Goal: Information Seeking & Learning: Learn about a topic

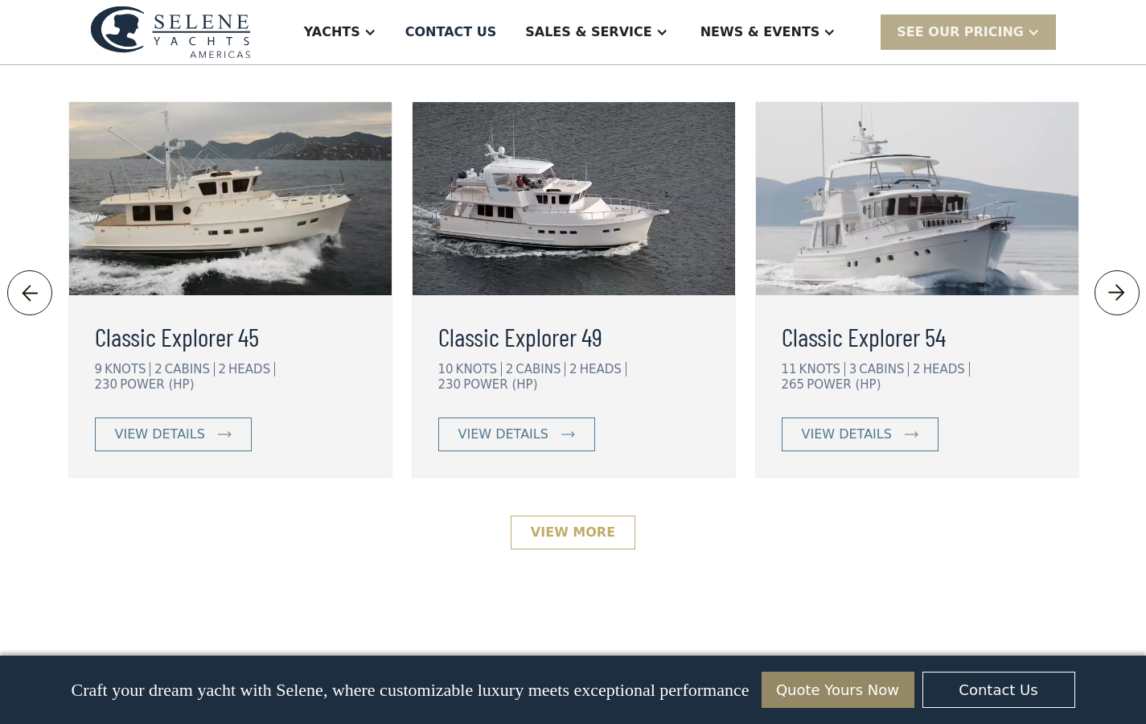
scroll to position [3561, 0]
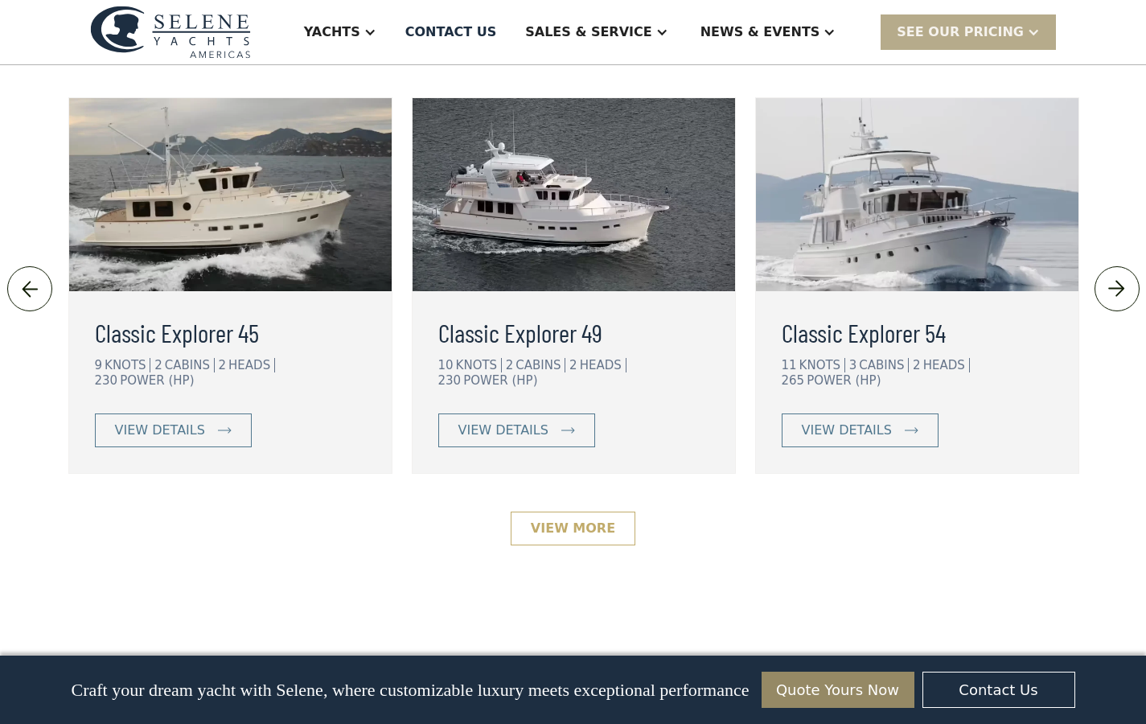
click at [594, 545] on link "View More" at bounding box center [573, 528] width 125 height 34
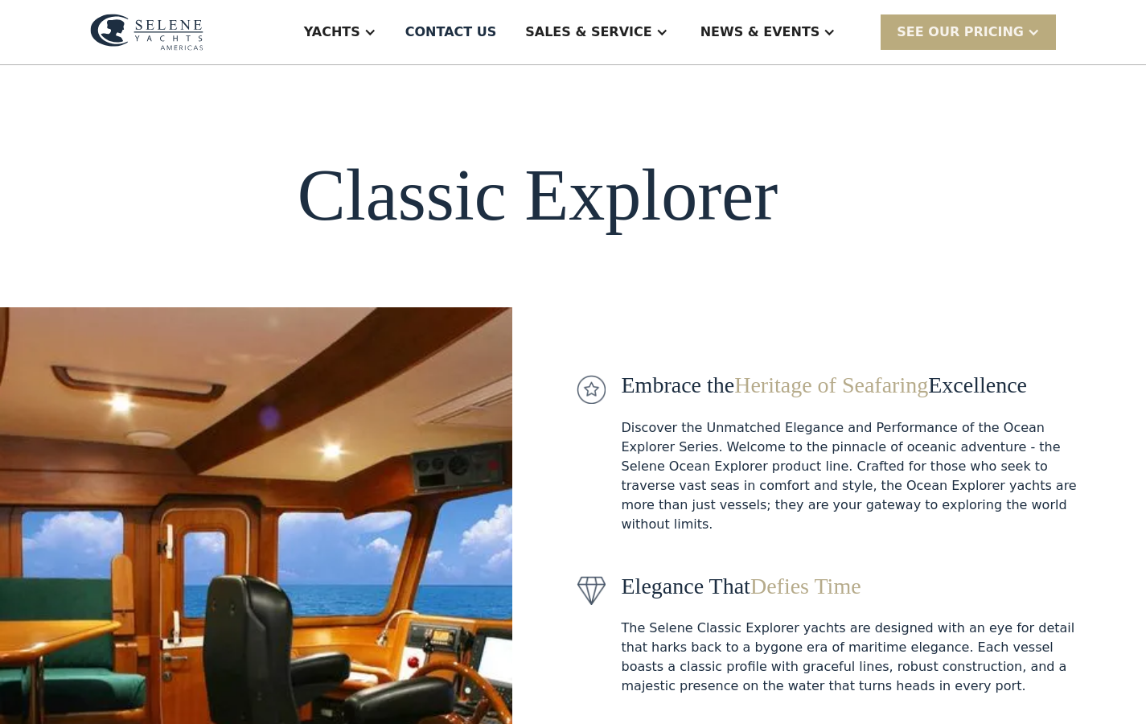
click at [968, 37] on div "SEE Our Pricing" at bounding box center [960, 32] width 127 height 19
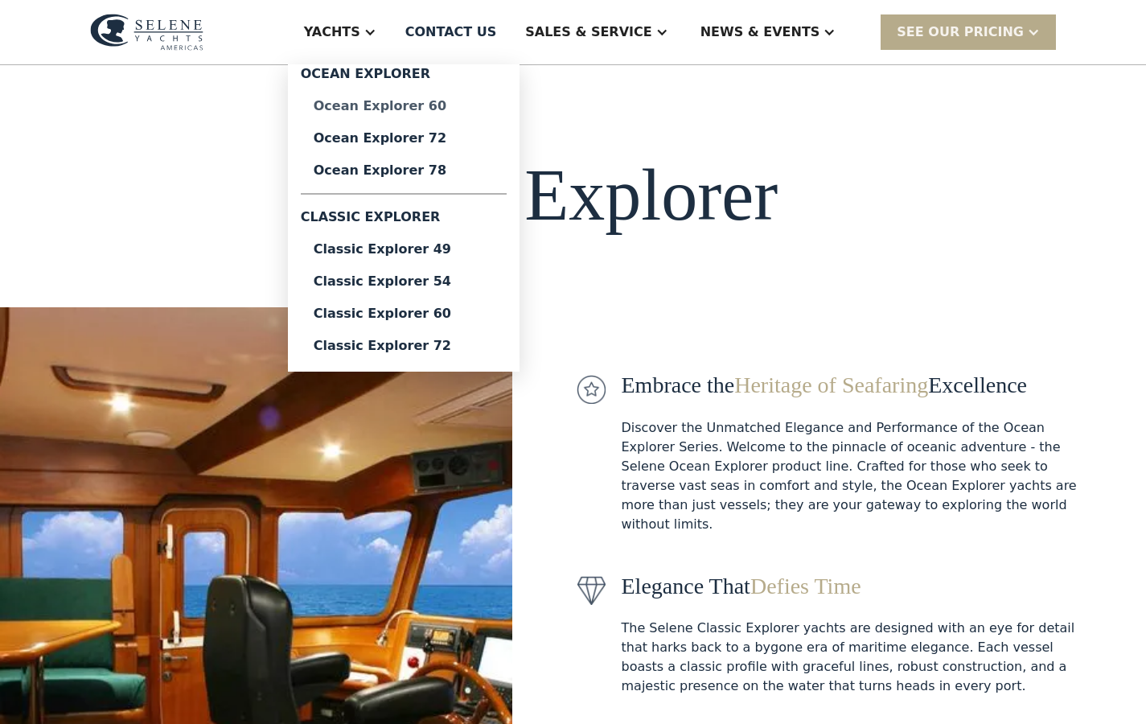
click at [410, 104] on div "Ocean Explorer 60" at bounding box center [404, 106] width 180 height 13
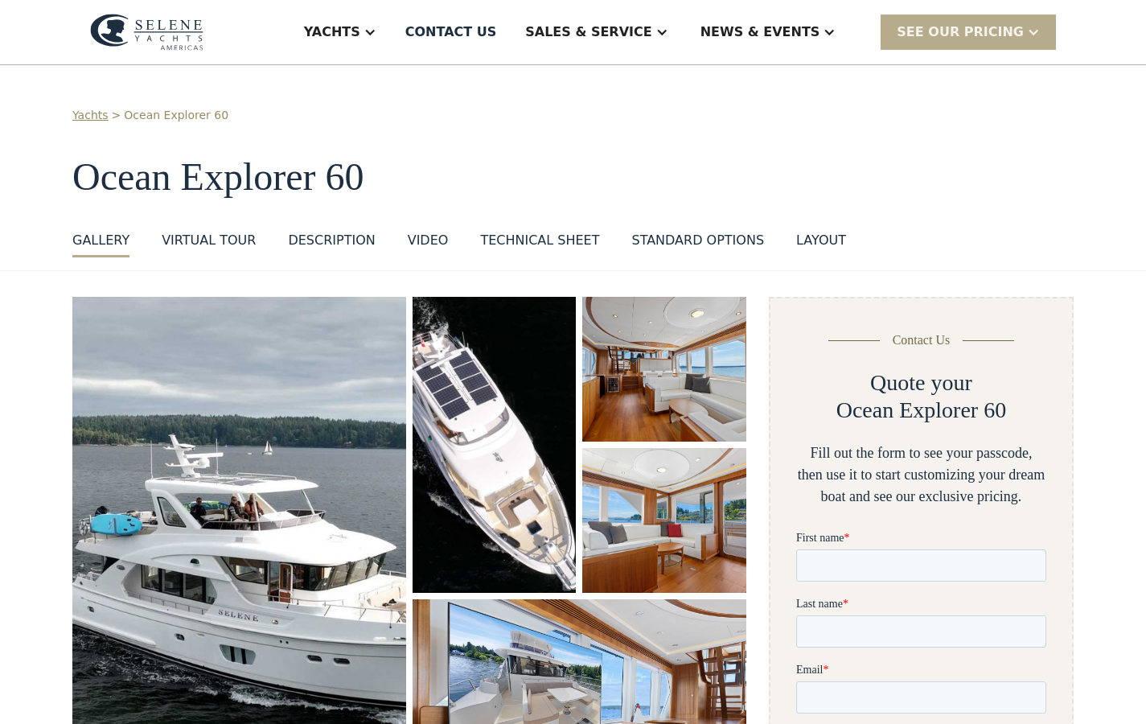
scroll to position [8, 0]
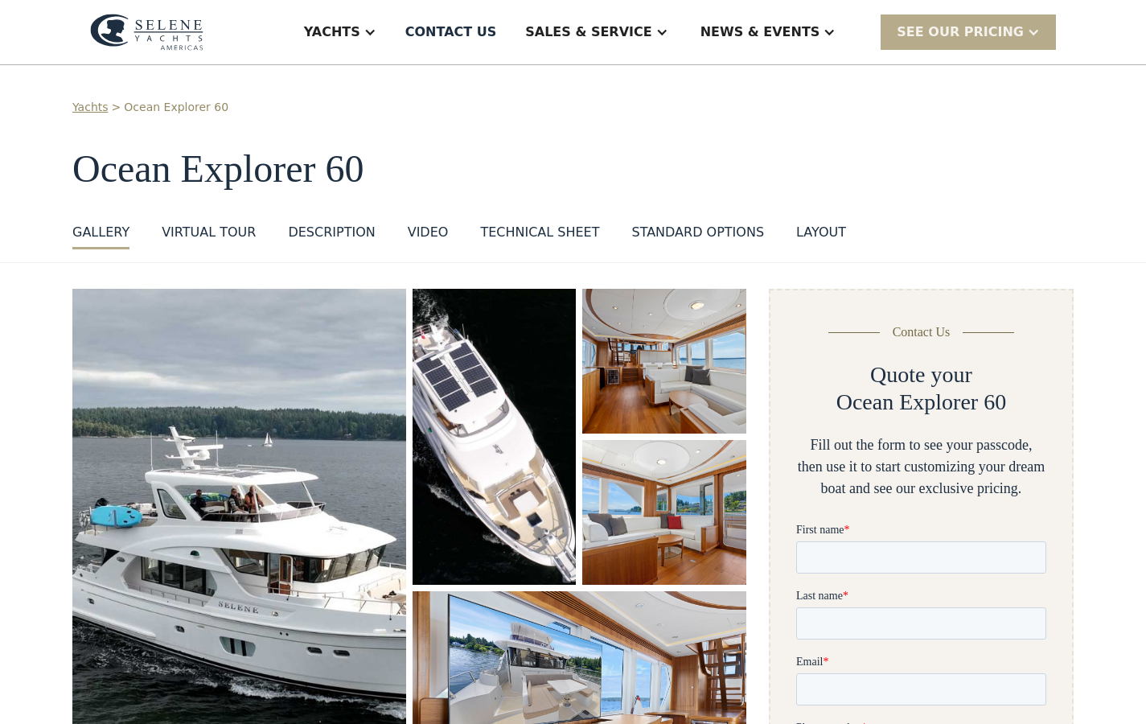
click at [221, 225] on div "VIRTUAL TOUR" at bounding box center [209, 232] width 94 height 19
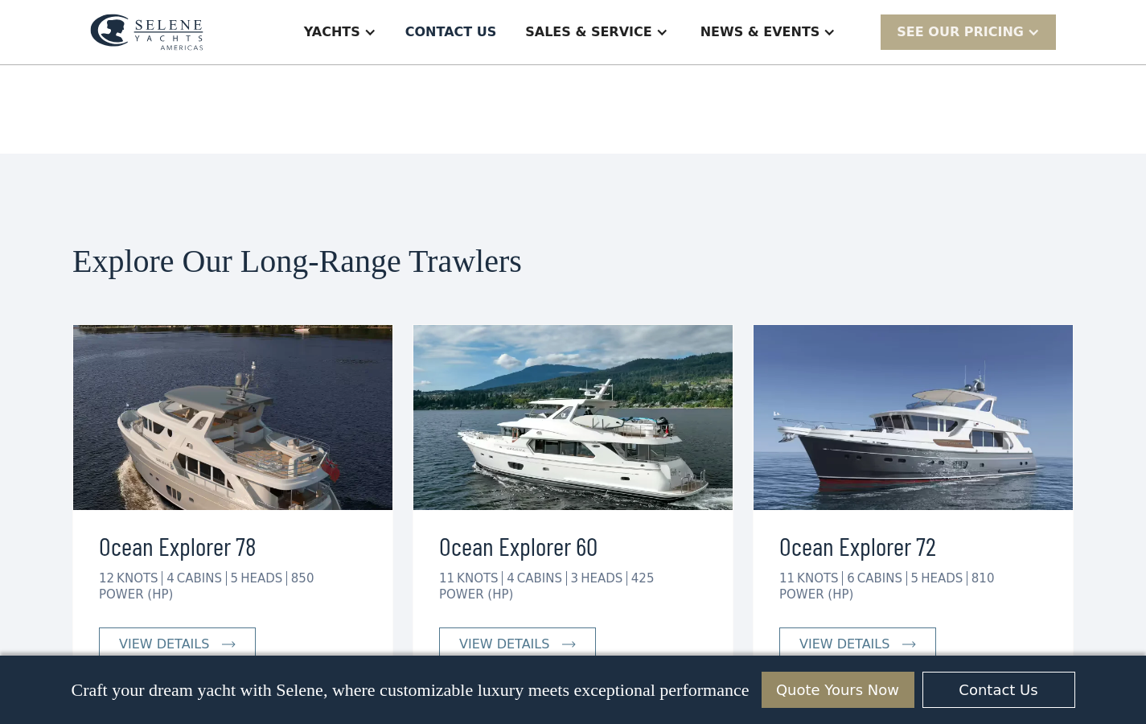
scroll to position [3909, 0]
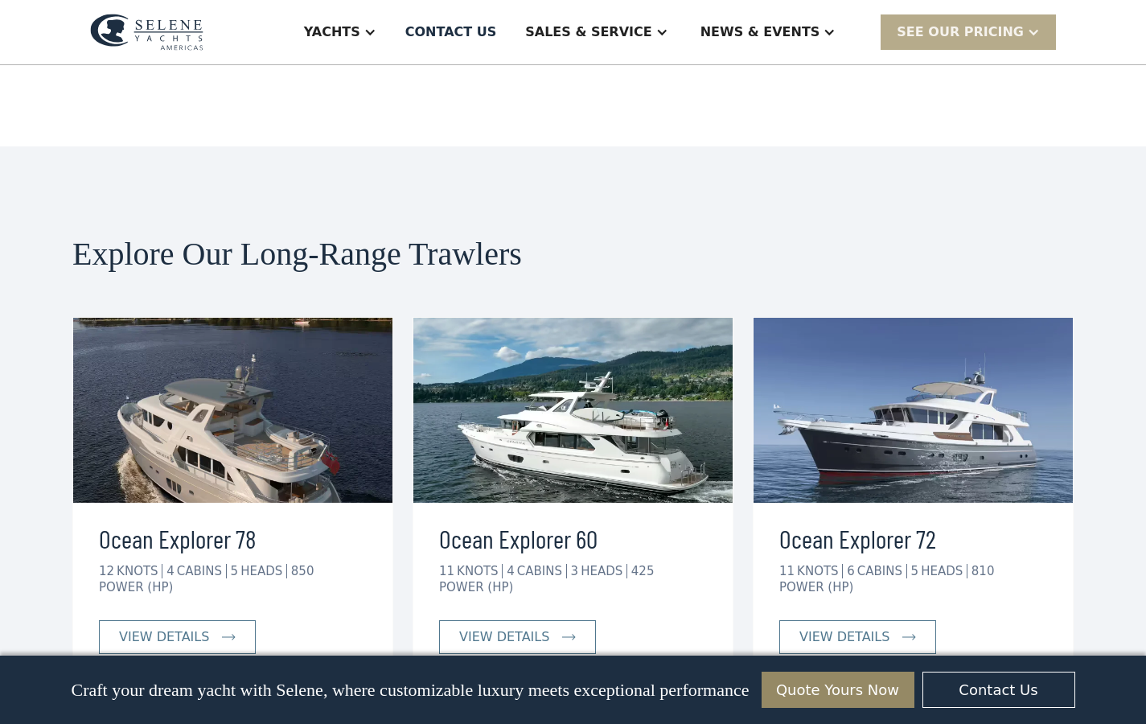
click at [852, 396] on img at bounding box center [912, 410] width 319 height 185
click at [823, 627] on div "view details" at bounding box center [844, 636] width 90 height 19
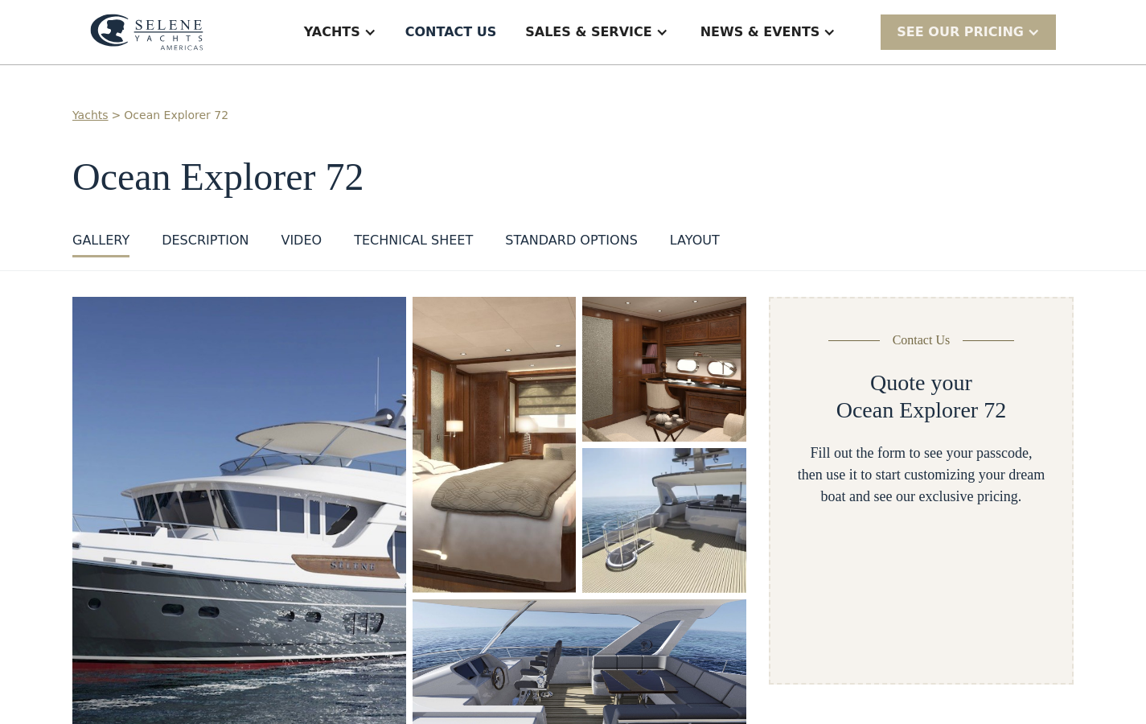
click at [197, 241] on div "DESCRIPTION" at bounding box center [205, 240] width 87 height 19
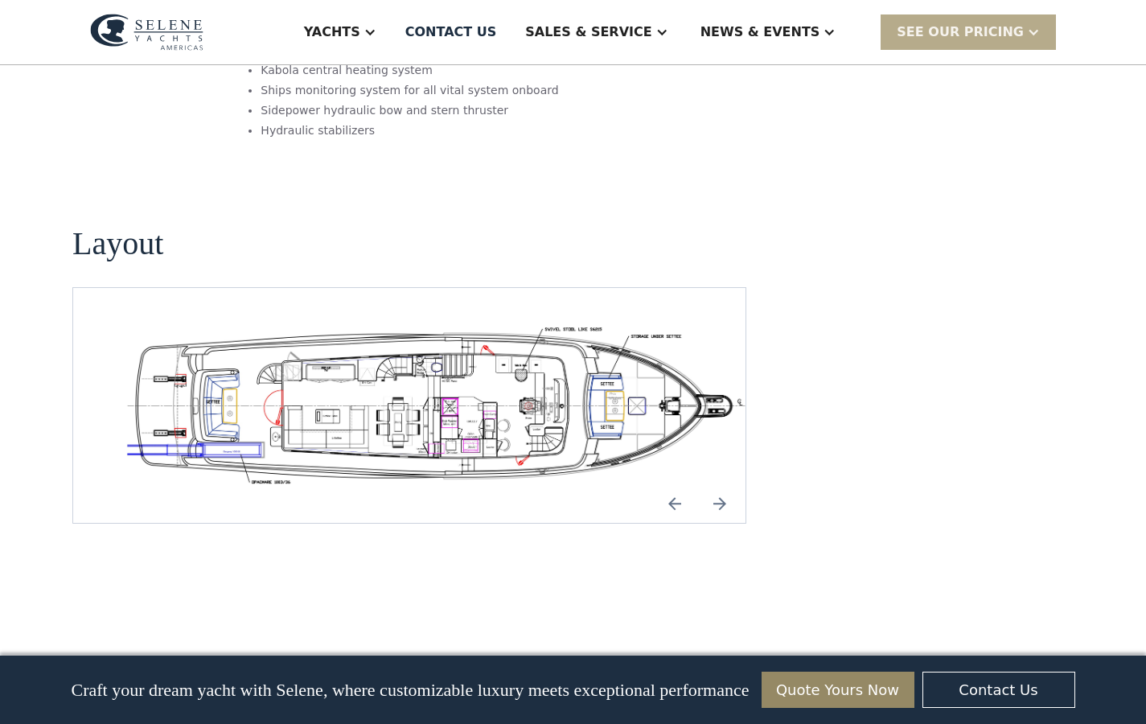
scroll to position [2701, 0]
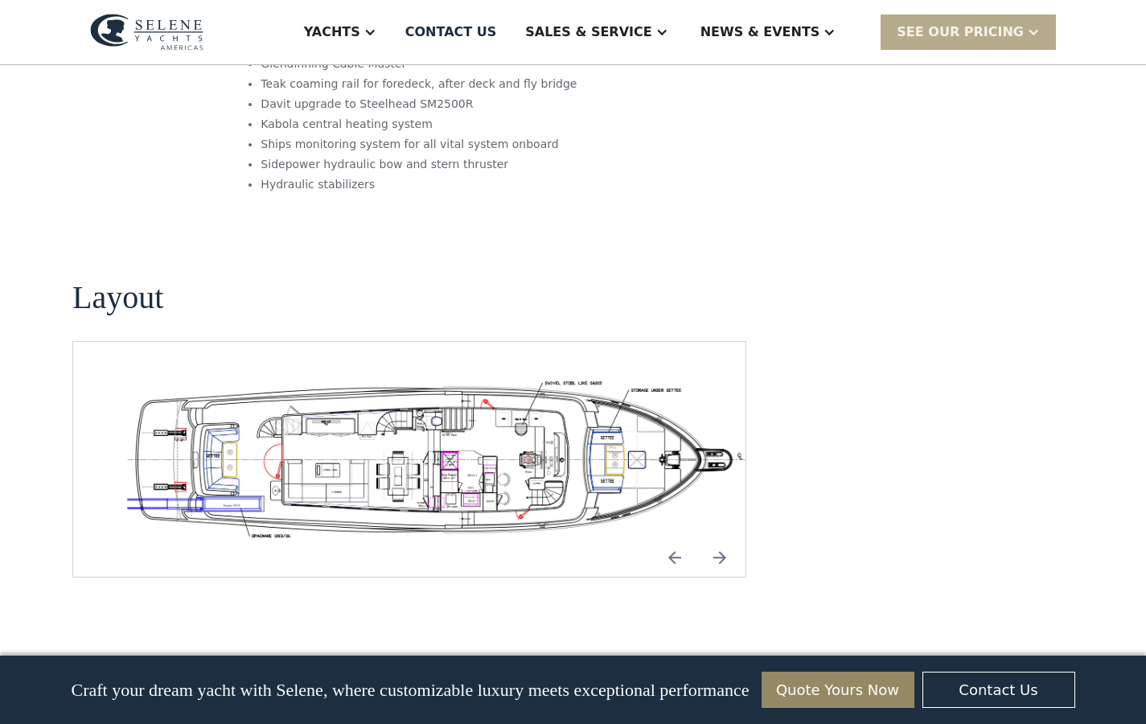
click at [716, 538] on img "Next slide" at bounding box center [719, 557] width 39 height 39
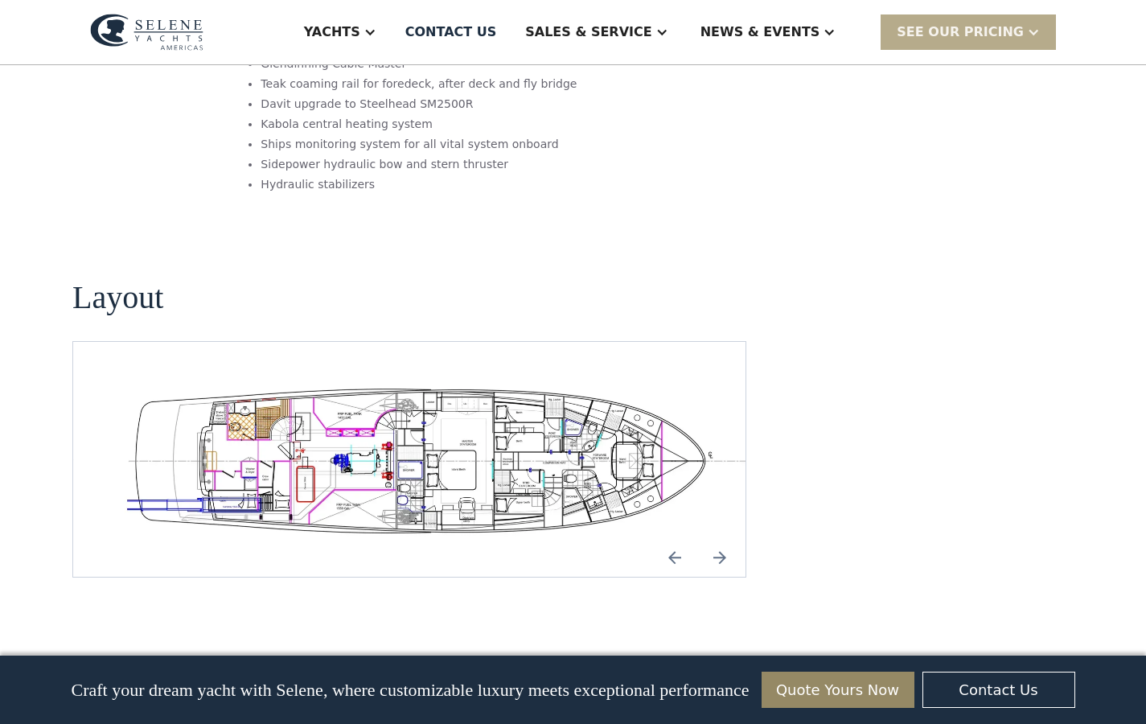
click at [721, 538] on img "Next slide" at bounding box center [719, 557] width 39 height 39
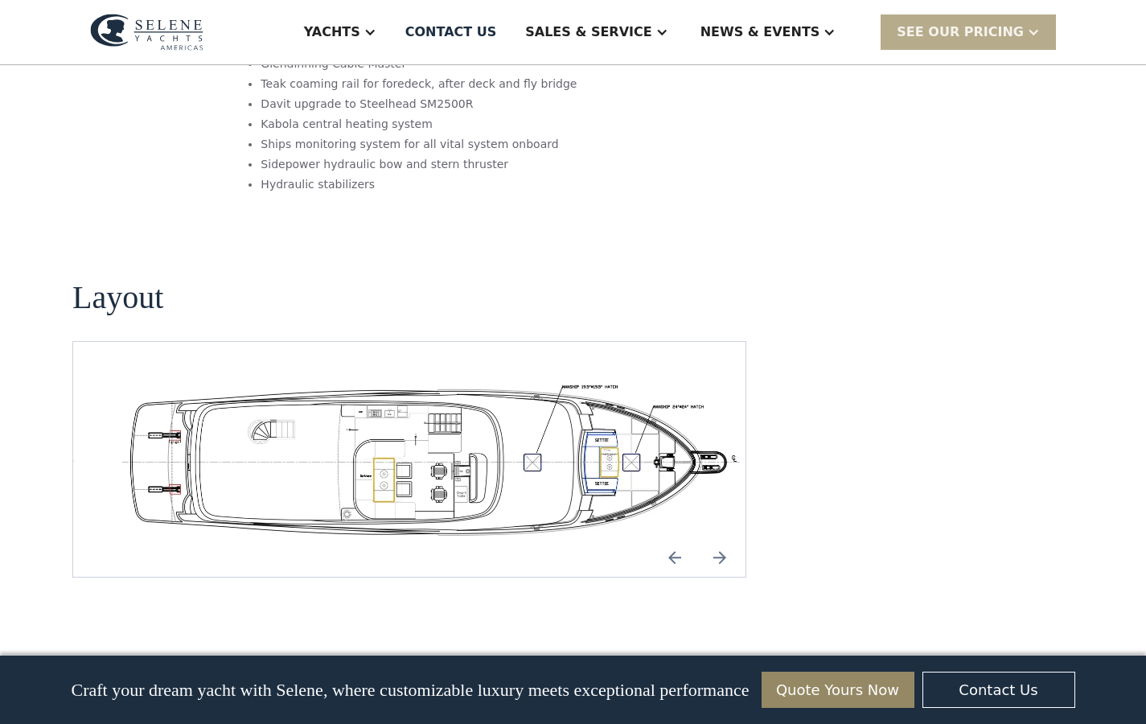
scroll to position [2694, 0]
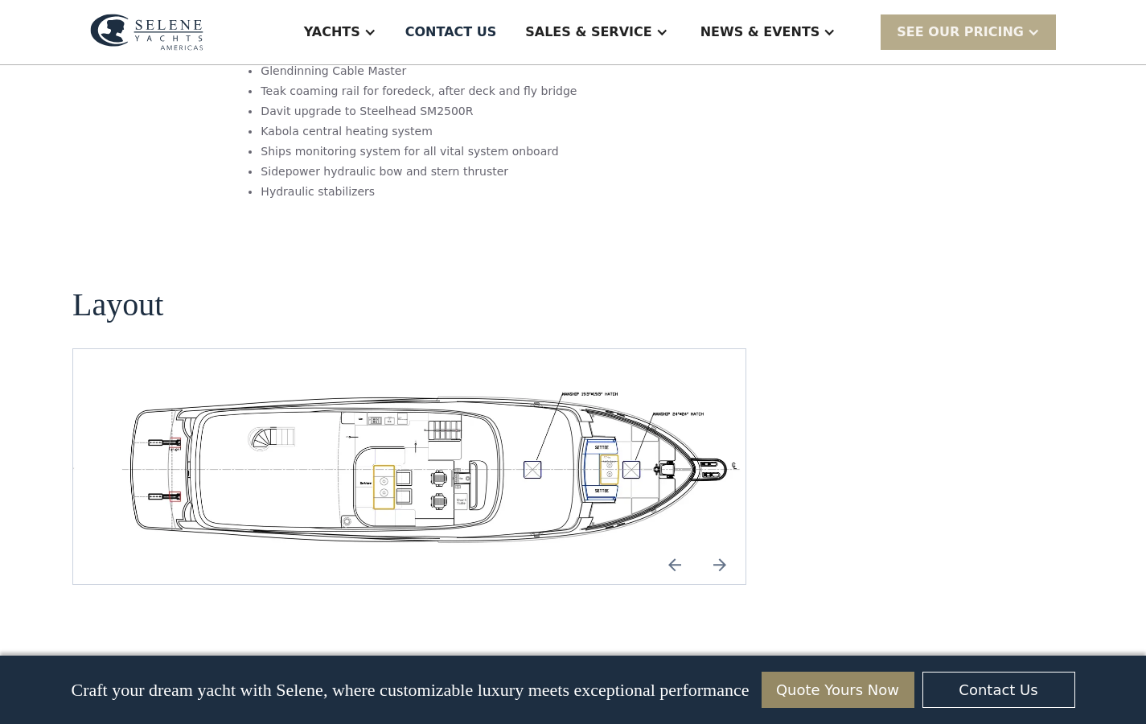
click at [721, 545] on img "Next slide" at bounding box center [719, 564] width 39 height 39
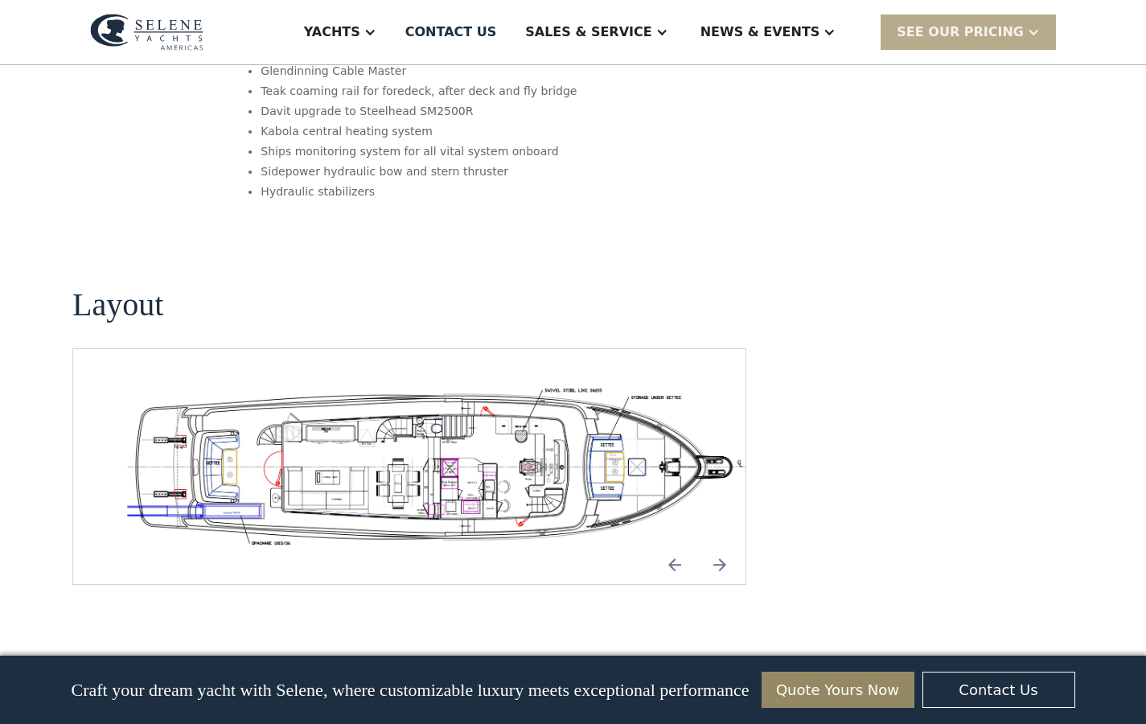
click at [721, 545] on img "Next slide" at bounding box center [719, 564] width 39 height 39
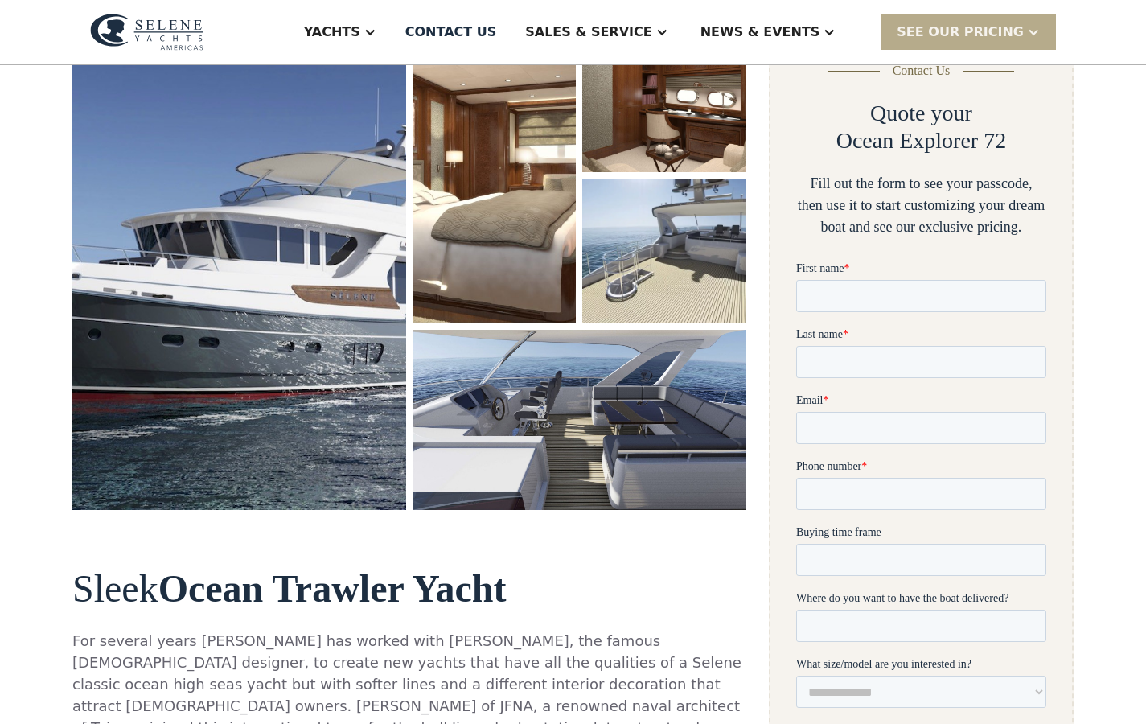
scroll to position [228, 0]
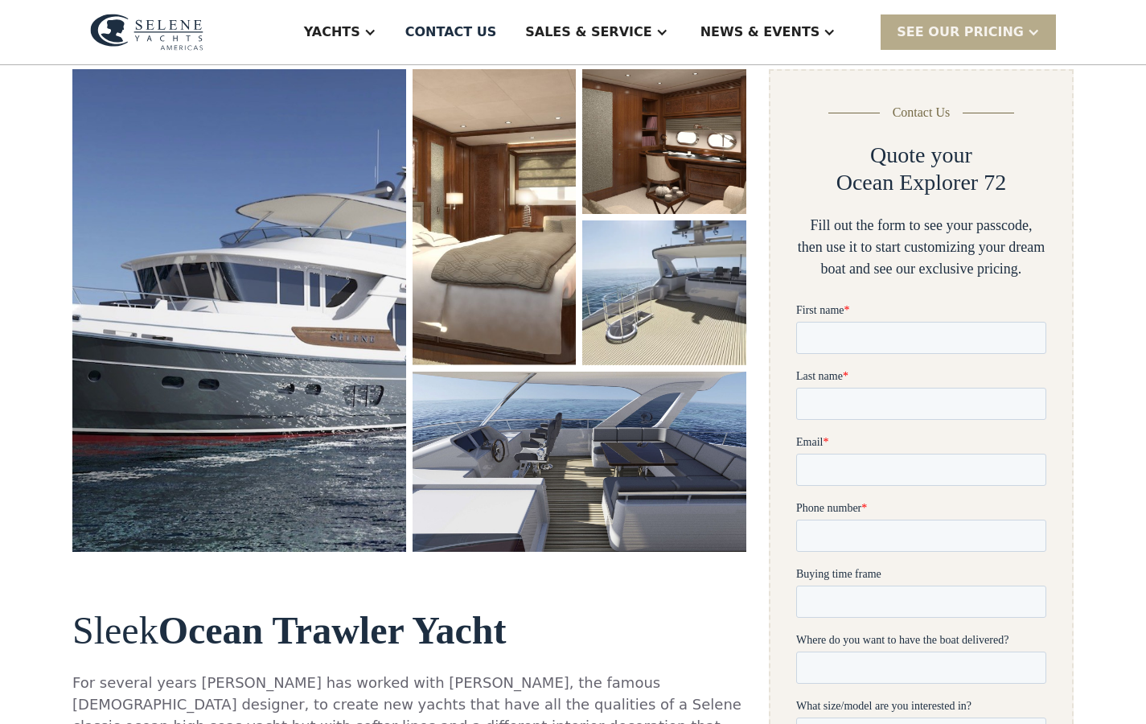
click at [603, 304] on img "open lightbox" at bounding box center [663, 292] width 163 height 145
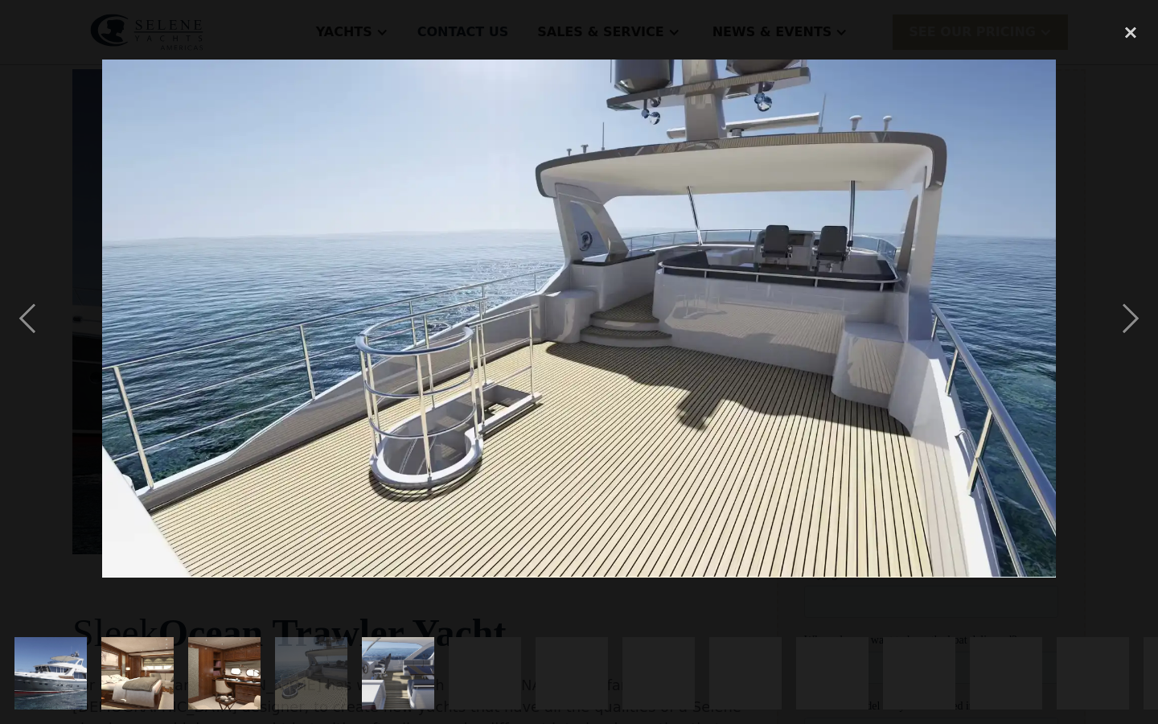
click at [499, 654] on div "show item 6 of 21" at bounding box center [485, 673] width 72 height 72
click at [1118, 329] on div "next image" at bounding box center [1130, 318] width 55 height 608
click at [1130, 326] on div "next image" at bounding box center [1130, 318] width 55 height 608
click at [1133, 26] on div "close lightbox" at bounding box center [1130, 31] width 55 height 35
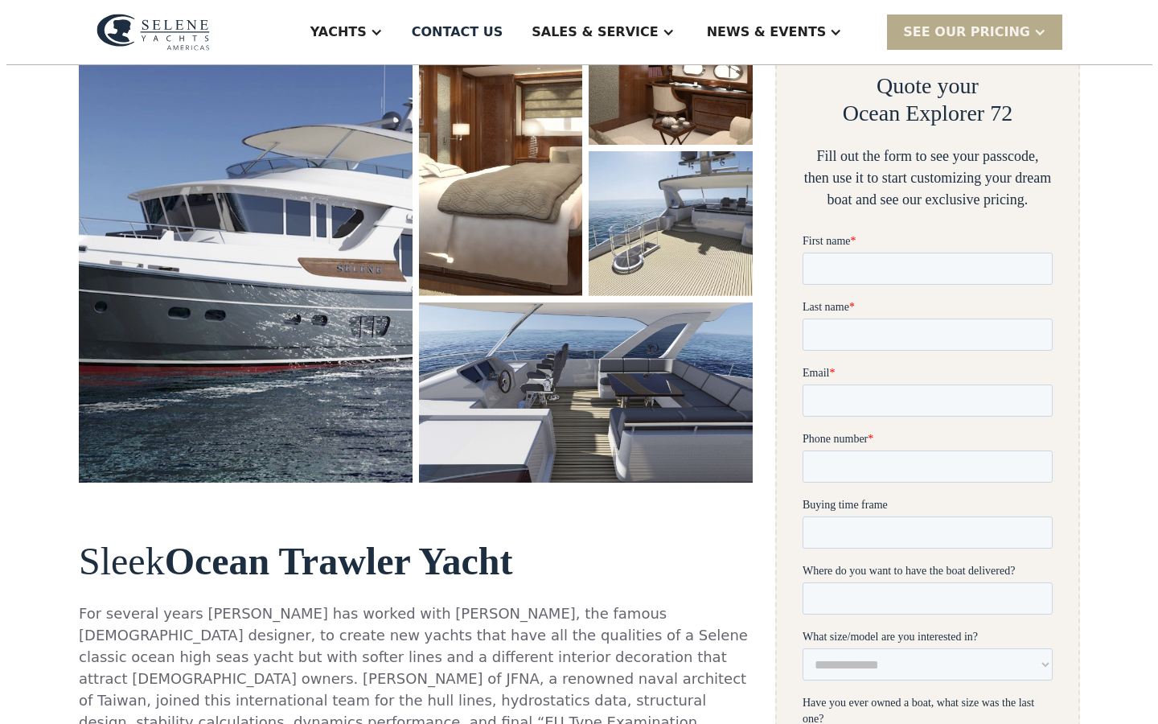
scroll to position [295, 0]
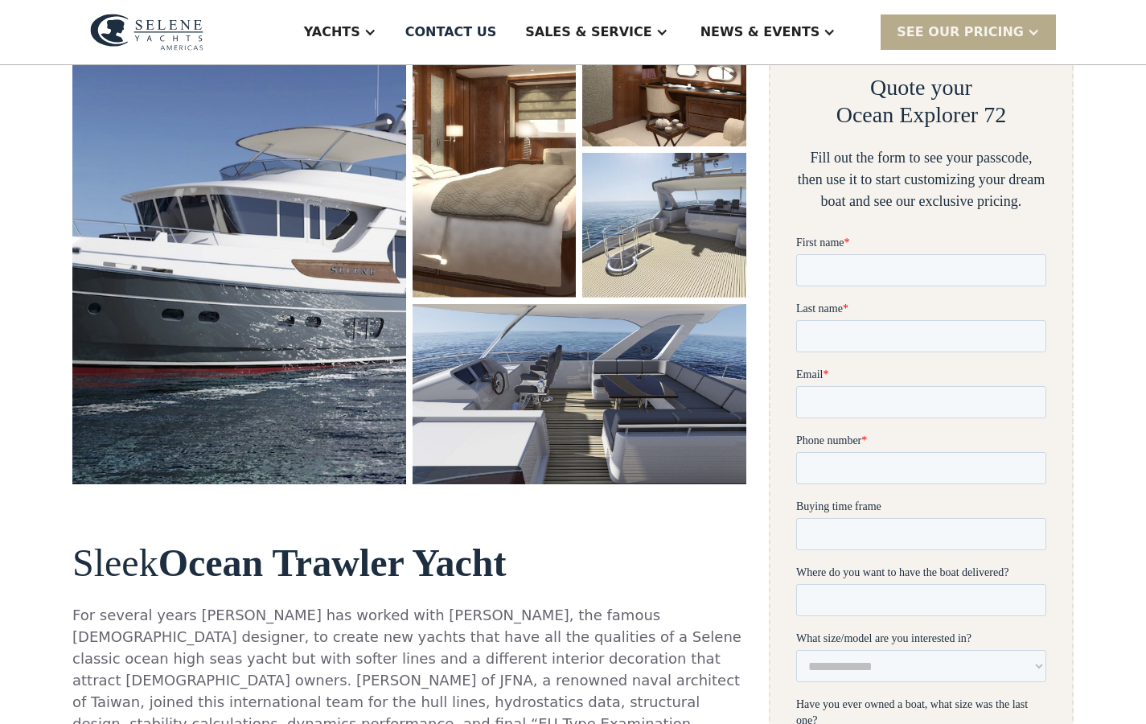
click at [633, 425] on img "open lightbox" at bounding box center [580, 394] width 334 height 180
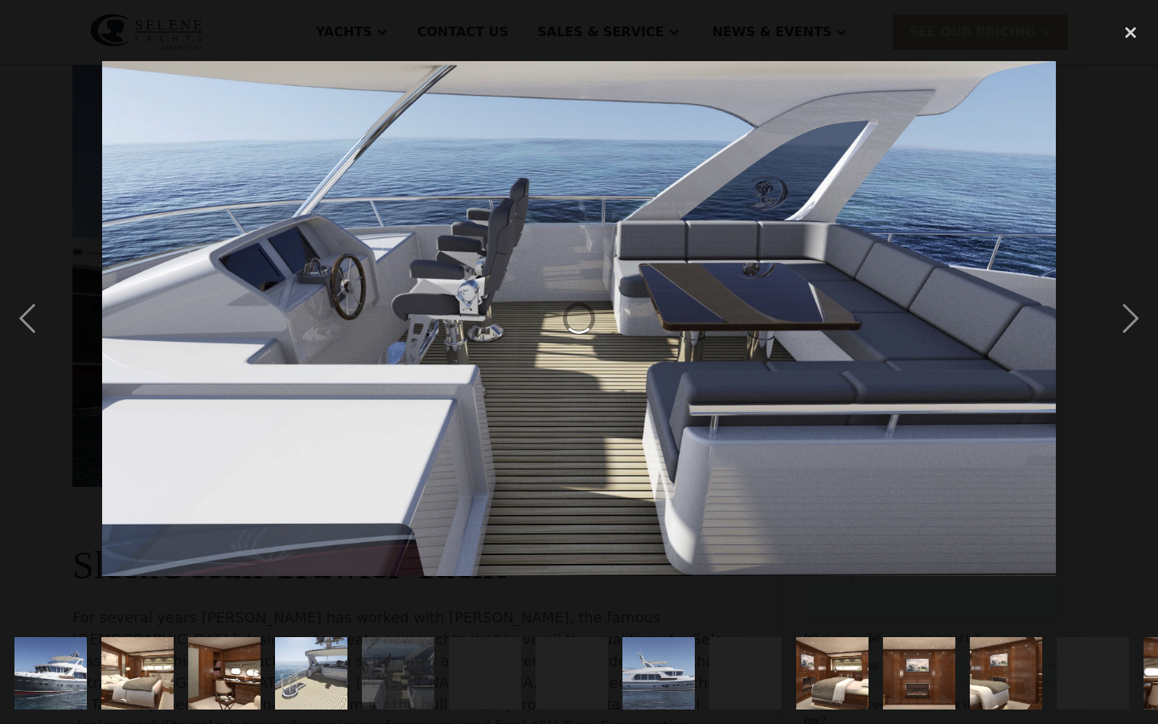
click at [817, 658] on img "show item 10 of 21" at bounding box center [832, 673] width 109 height 72
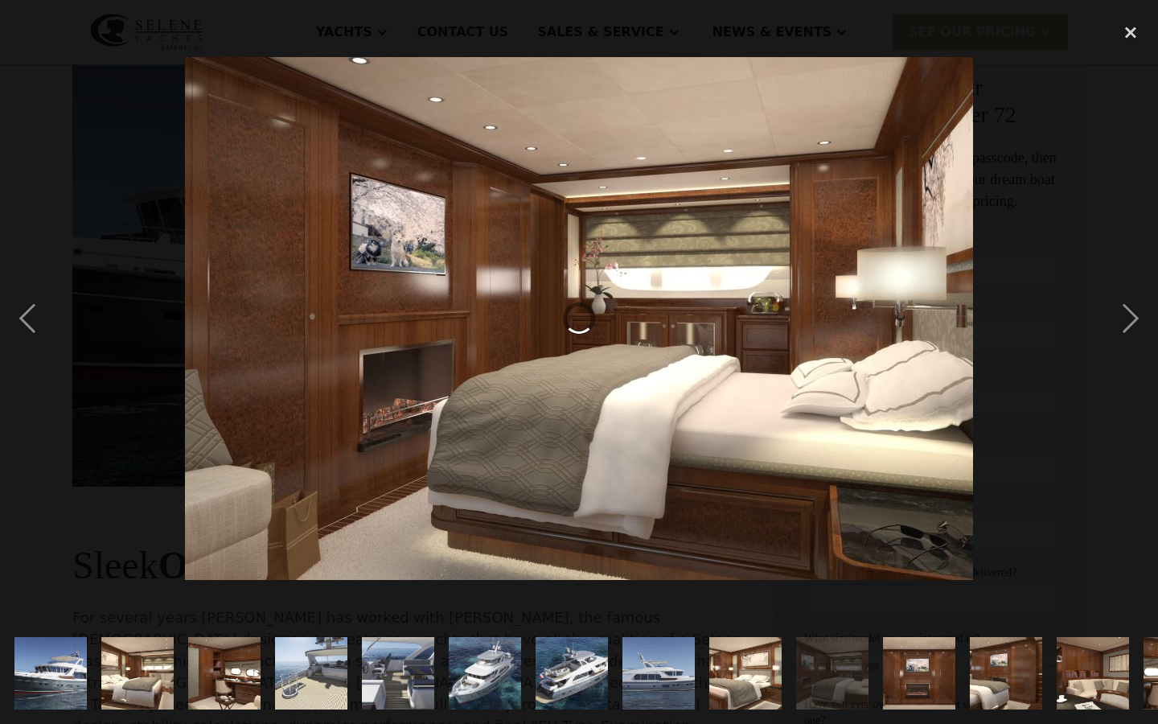
click at [909, 653] on img "show item 11 of 21" at bounding box center [918, 673] width 109 height 72
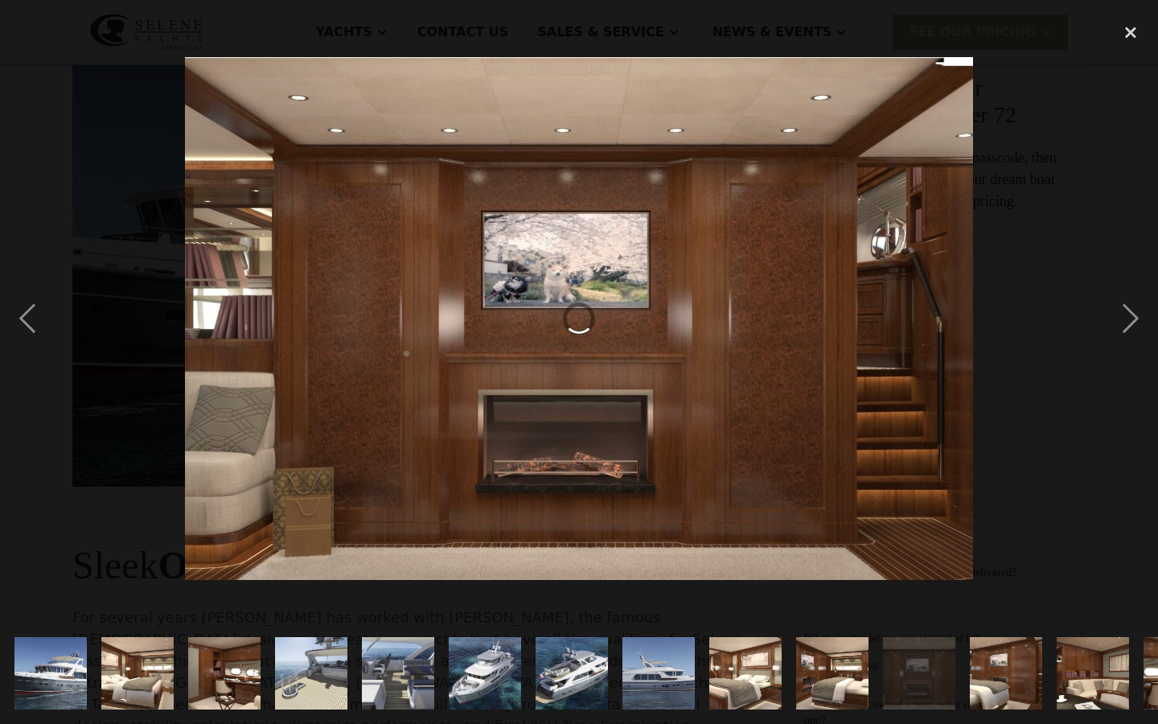
click at [974, 655] on img "show item 12 of 21" at bounding box center [1005, 673] width 109 height 72
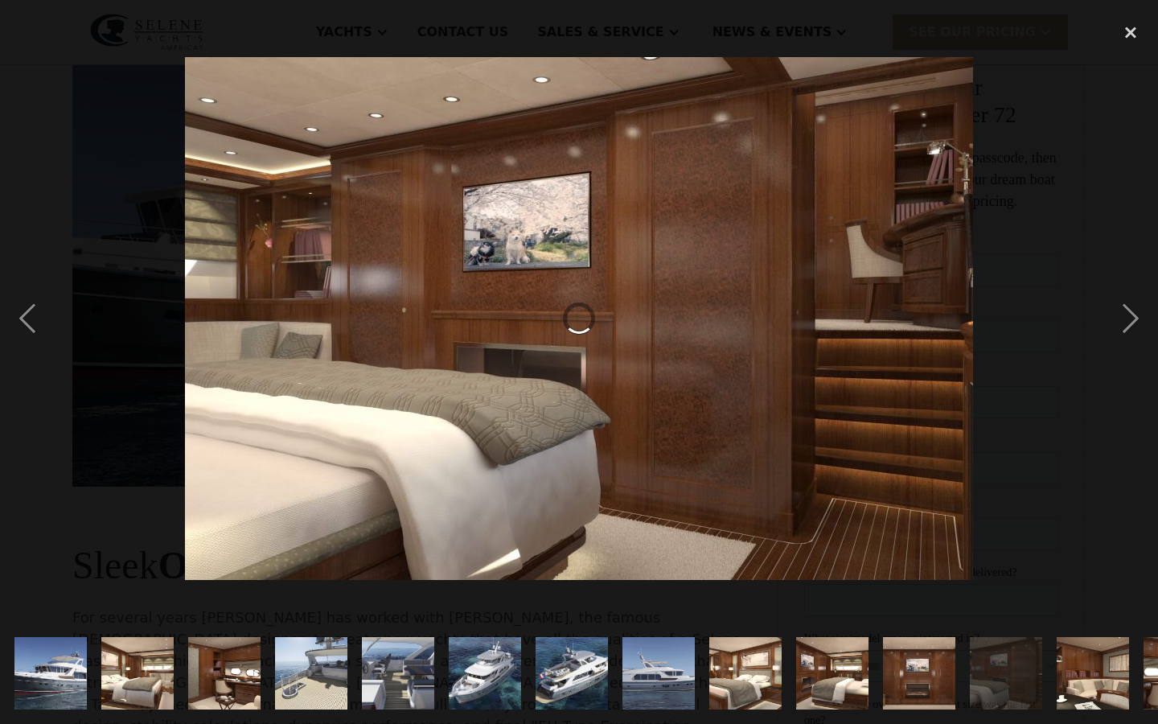
click at [1015, 662] on img "show item 12 of 21" at bounding box center [1005, 673] width 109 height 72
click at [1053, 663] on div "show item 13 of 21" at bounding box center [1092, 672] width 87 height 101
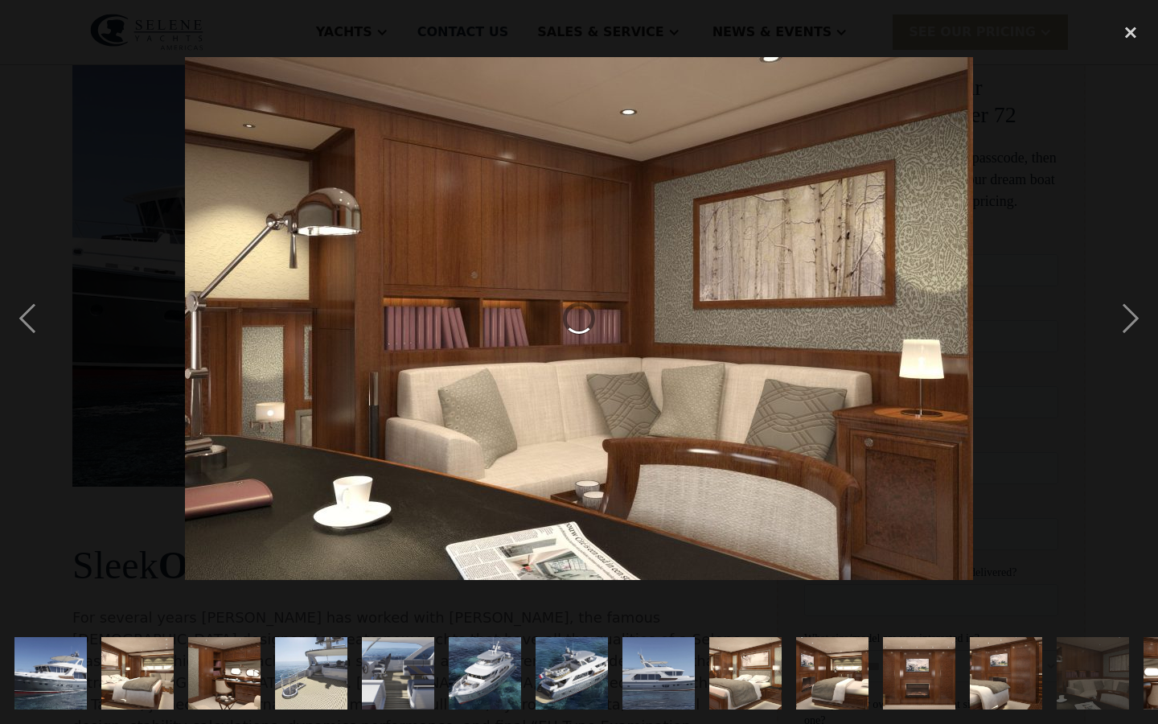
click at [1099, 652] on img "show item 13 of 21" at bounding box center [1092, 673] width 109 height 72
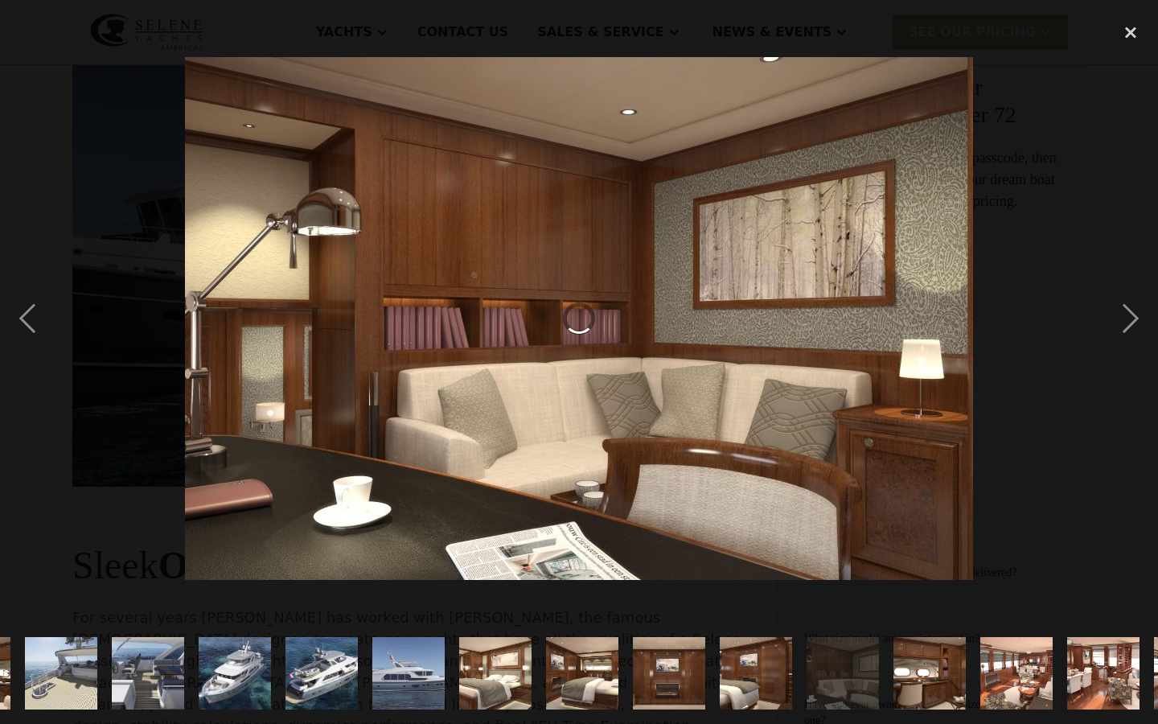
scroll to position [0, 261]
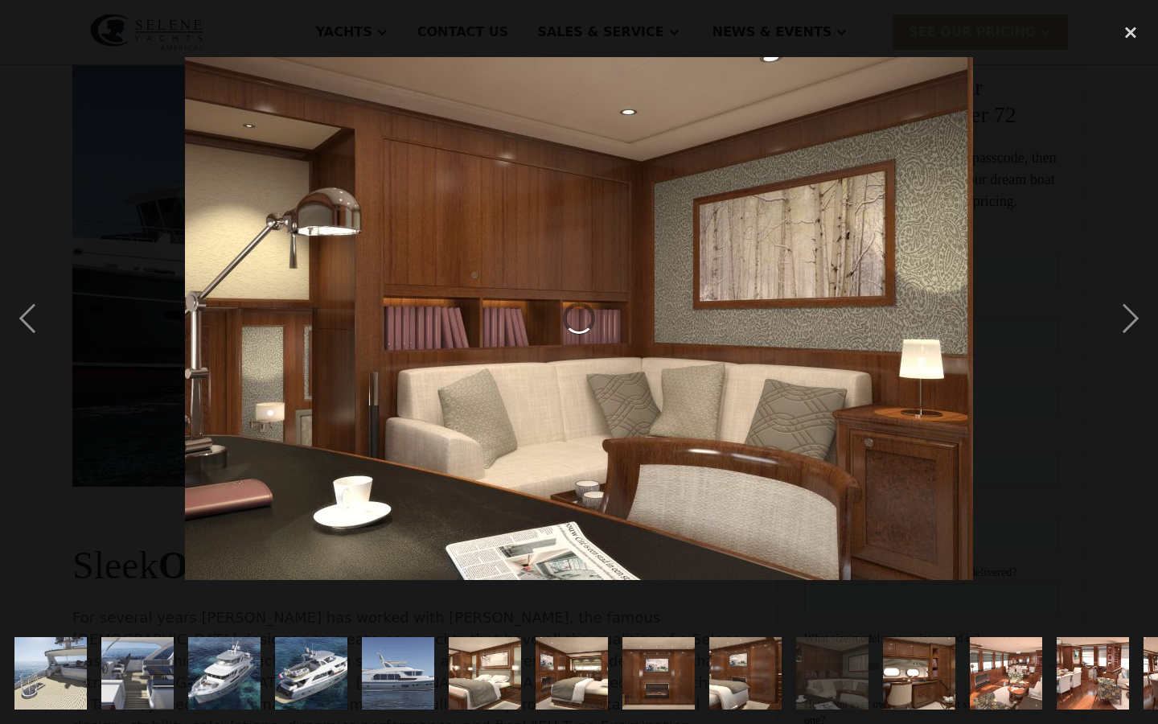
click at [974, 672] on img "show item 15 of 21" at bounding box center [1005, 673] width 109 height 72
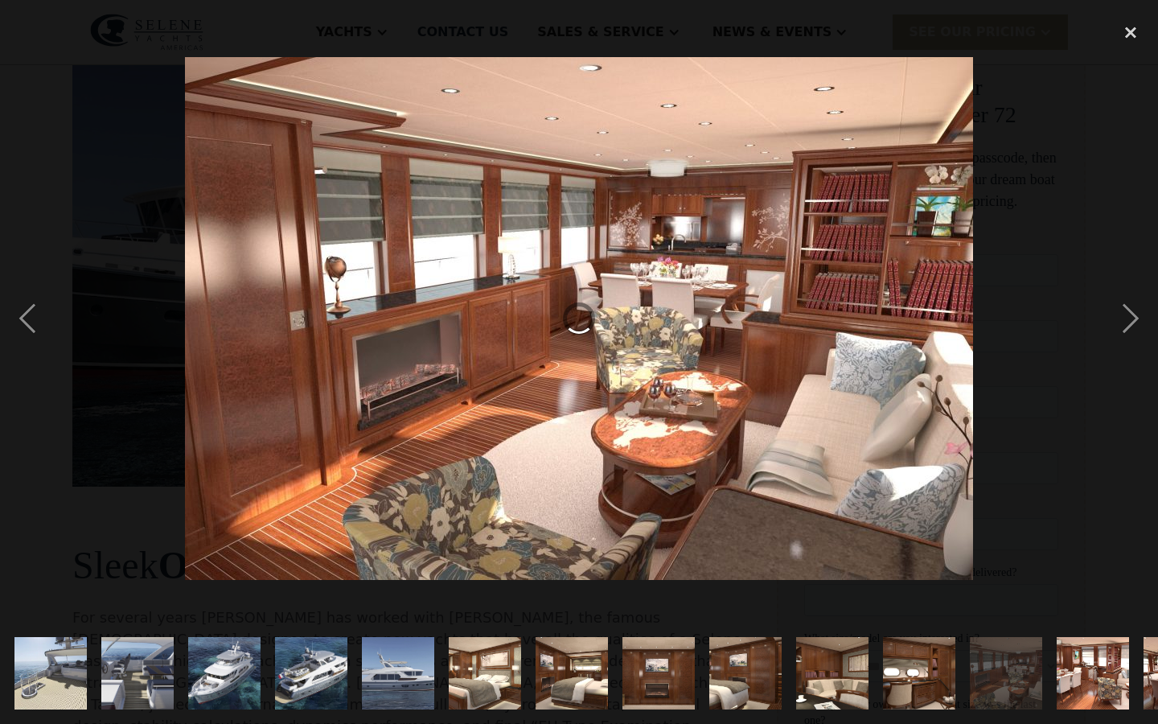
click at [1071, 652] on img "show item 16 of 21" at bounding box center [1092, 673] width 109 height 72
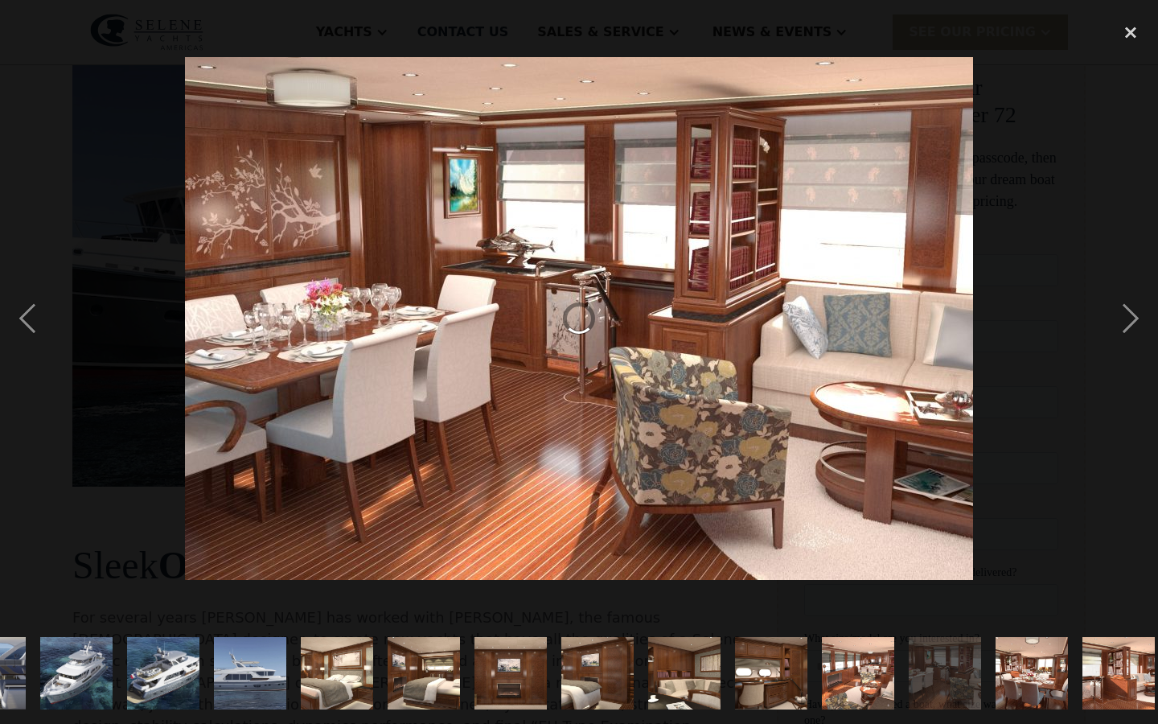
scroll to position [0, 485]
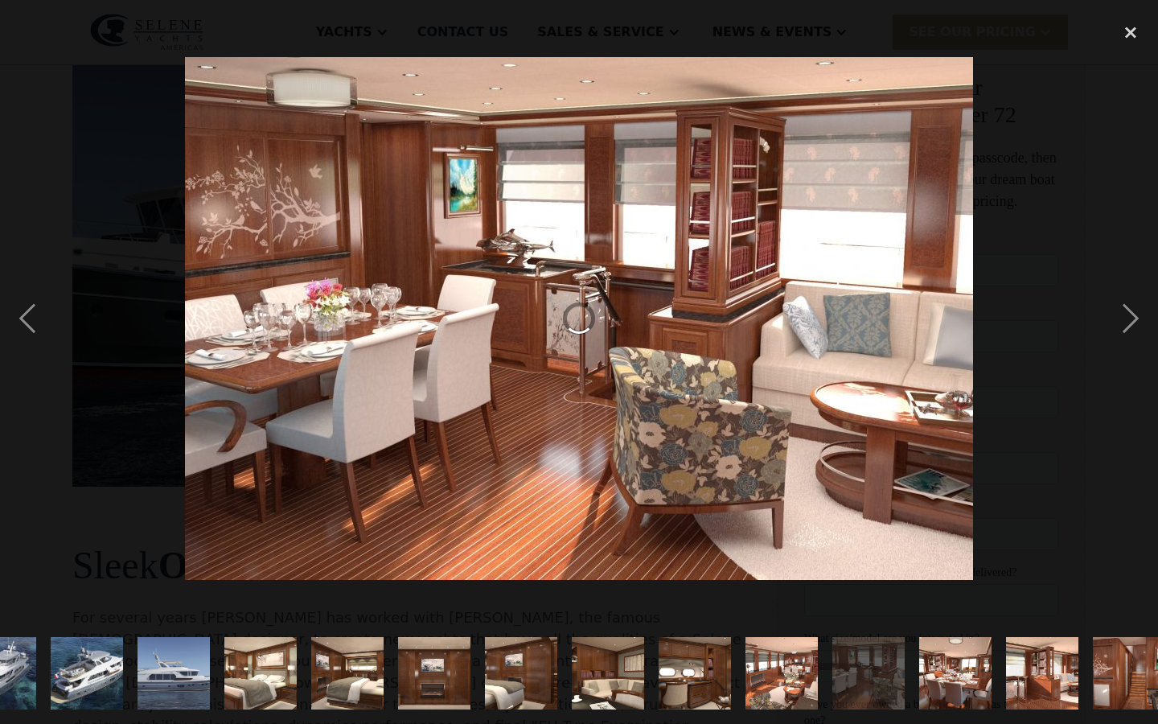
click at [1071, 652] on img "show item 18 of 21" at bounding box center [1041, 673] width 109 height 72
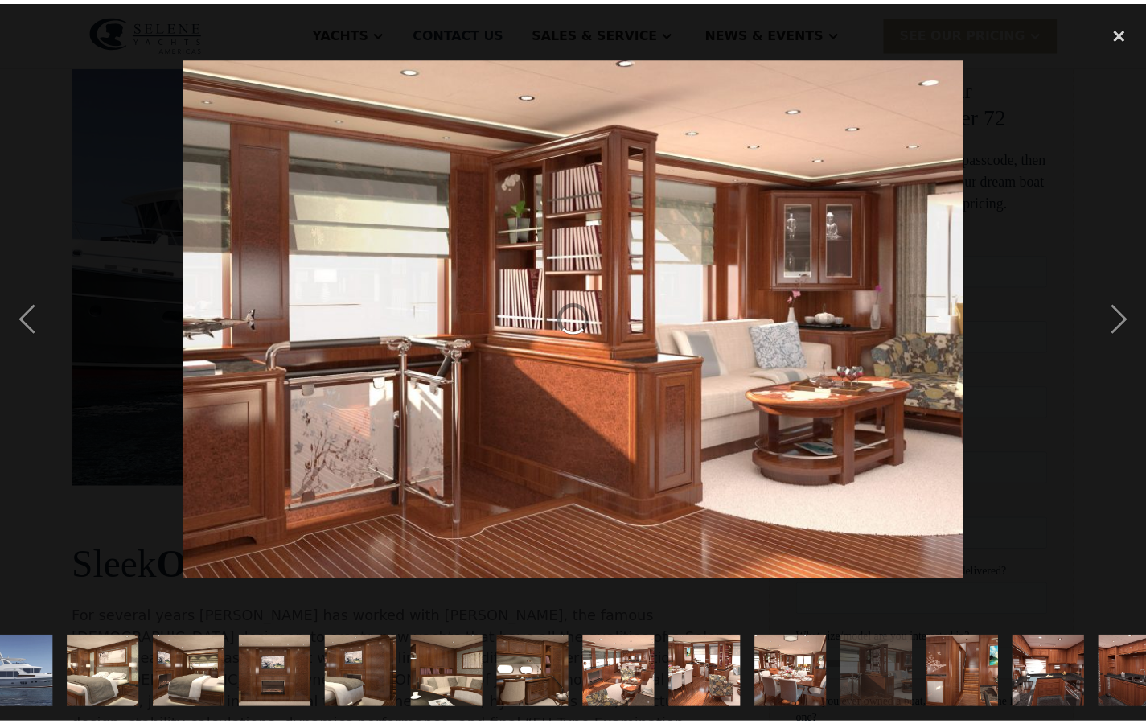
scroll to position [0, 680]
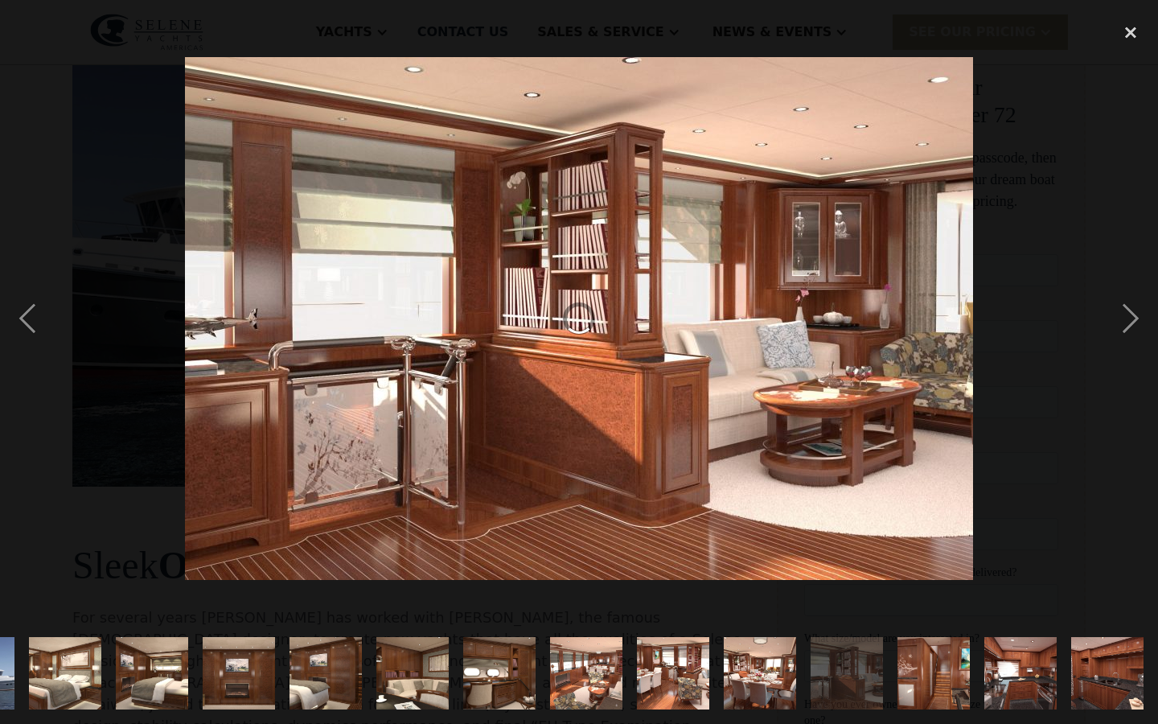
click at [1071, 652] on img "show item 21 of 21" at bounding box center [1107, 673] width 109 height 72
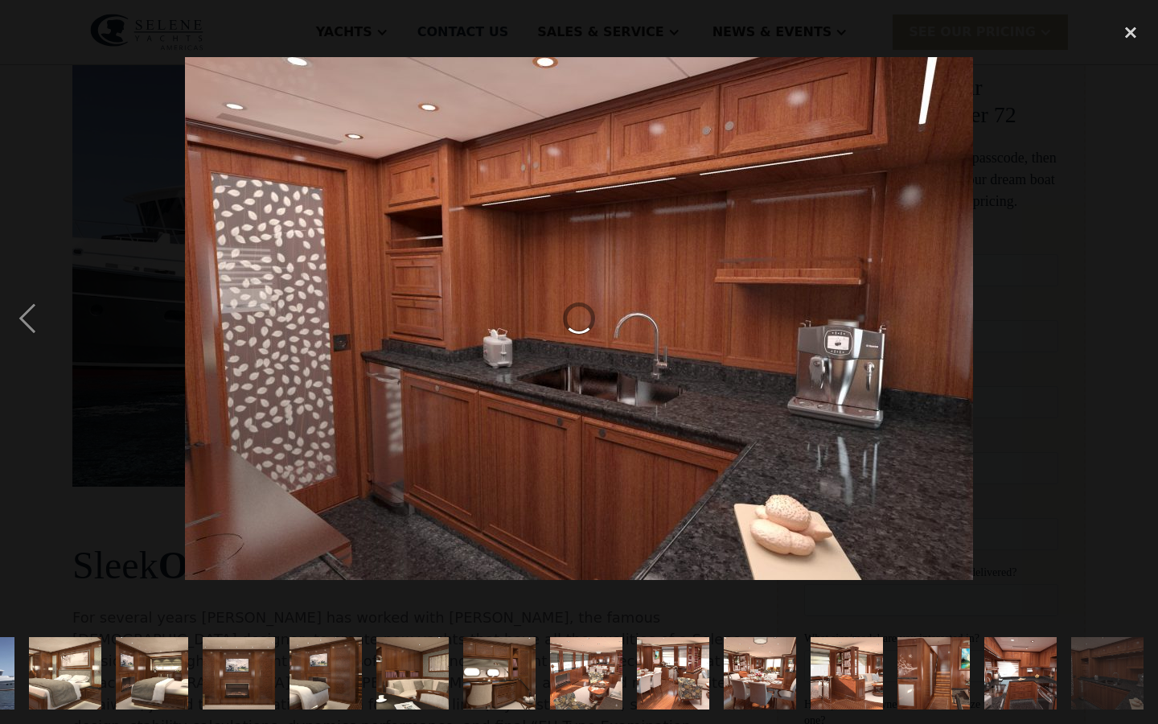
click at [1071, 652] on img "show item 21 of 21" at bounding box center [1107, 673] width 109 height 72
click at [1020, 662] on img "show item 20 of 21" at bounding box center [1020, 673] width 109 height 72
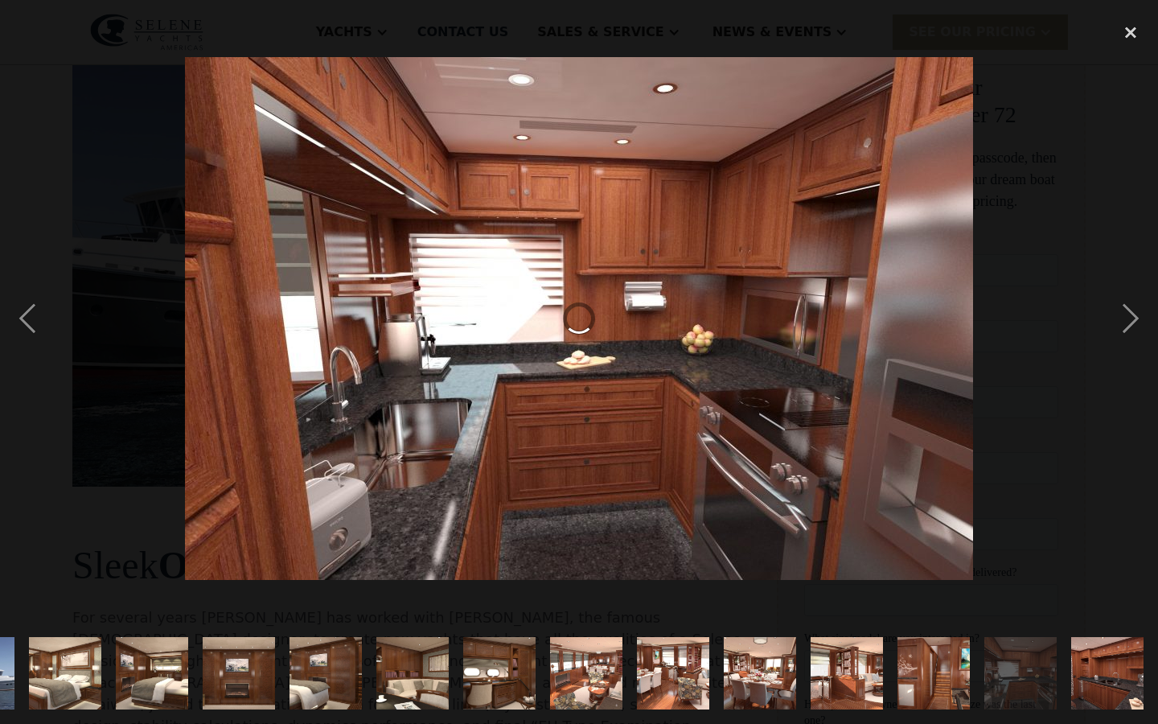
click at [959, 679] on img "show item 19 of 21" at bounding box center [933, 673] width 109 height 72
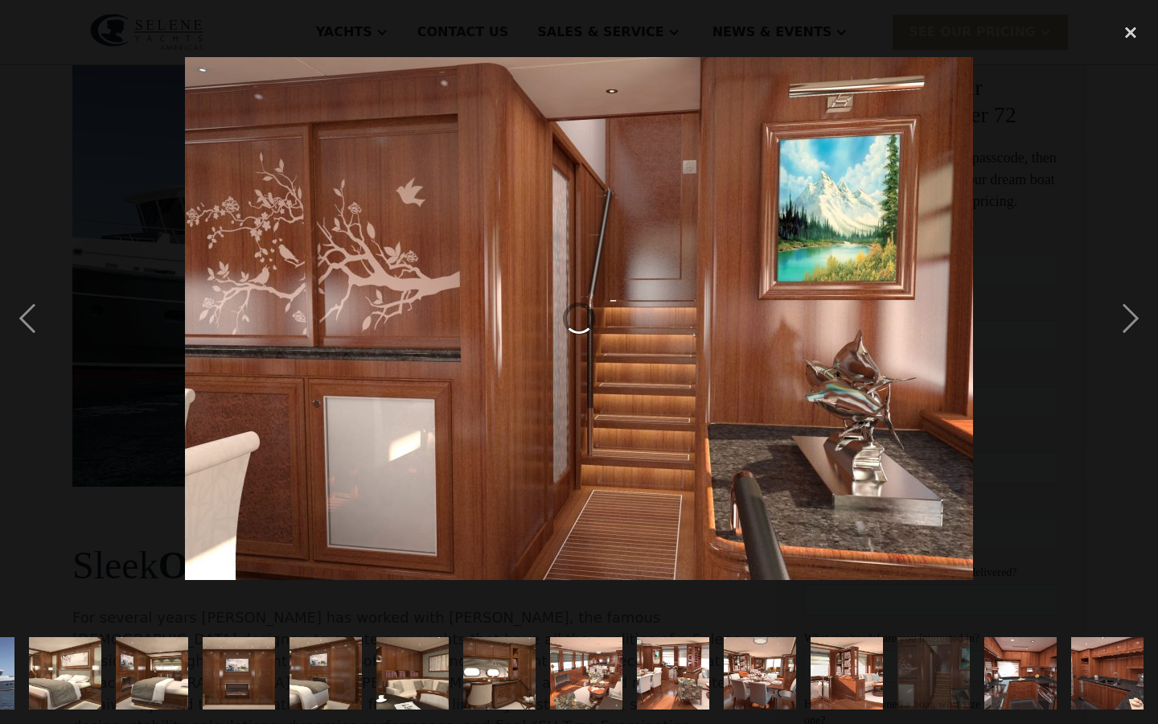
click at [885, 671] on div "show item 18 of 21" at bounding box center [846, 672] width 87 height 101
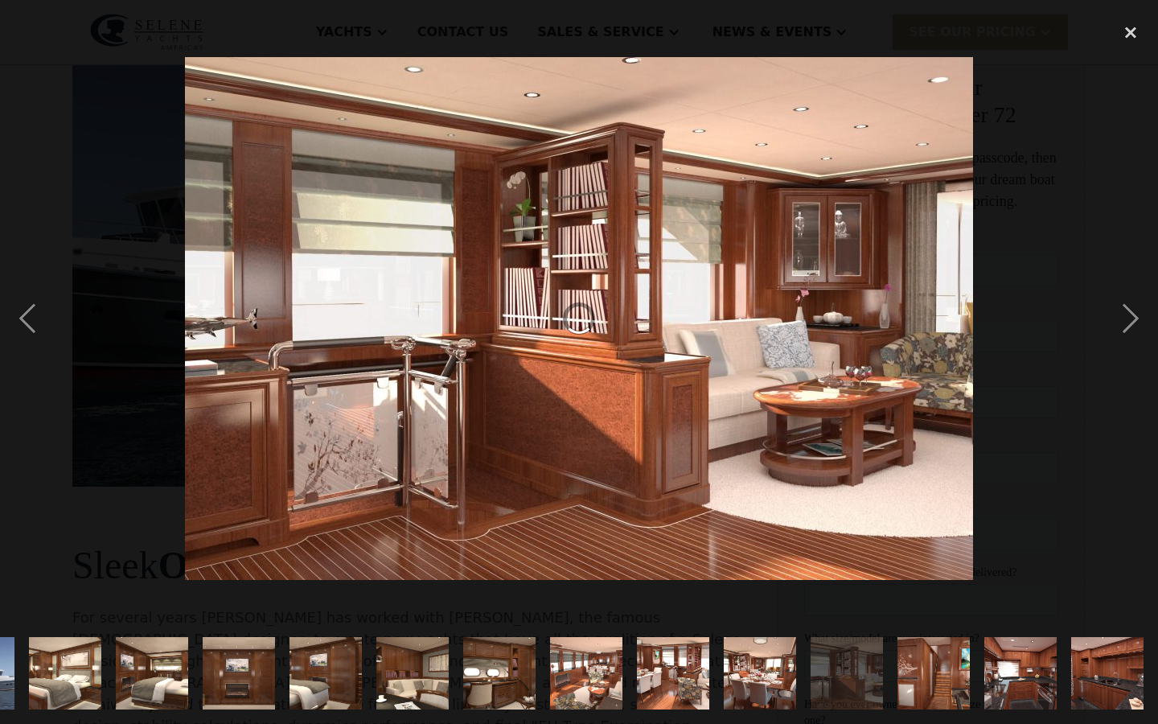
click at [790, 665] on img "show item 17 of 21" at bounding box center [759, 673] width 109 height 72
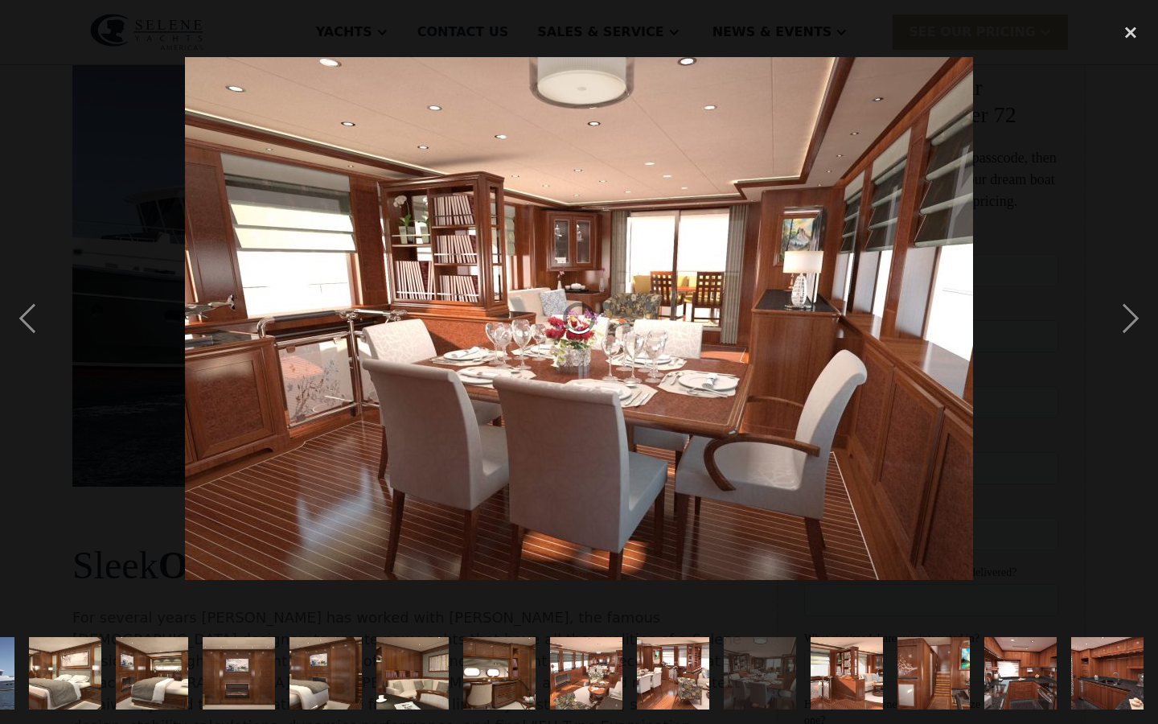
click at [663, 685] on img "show item 16 of 21" at bounding box center [672, 673] width 109 height 72
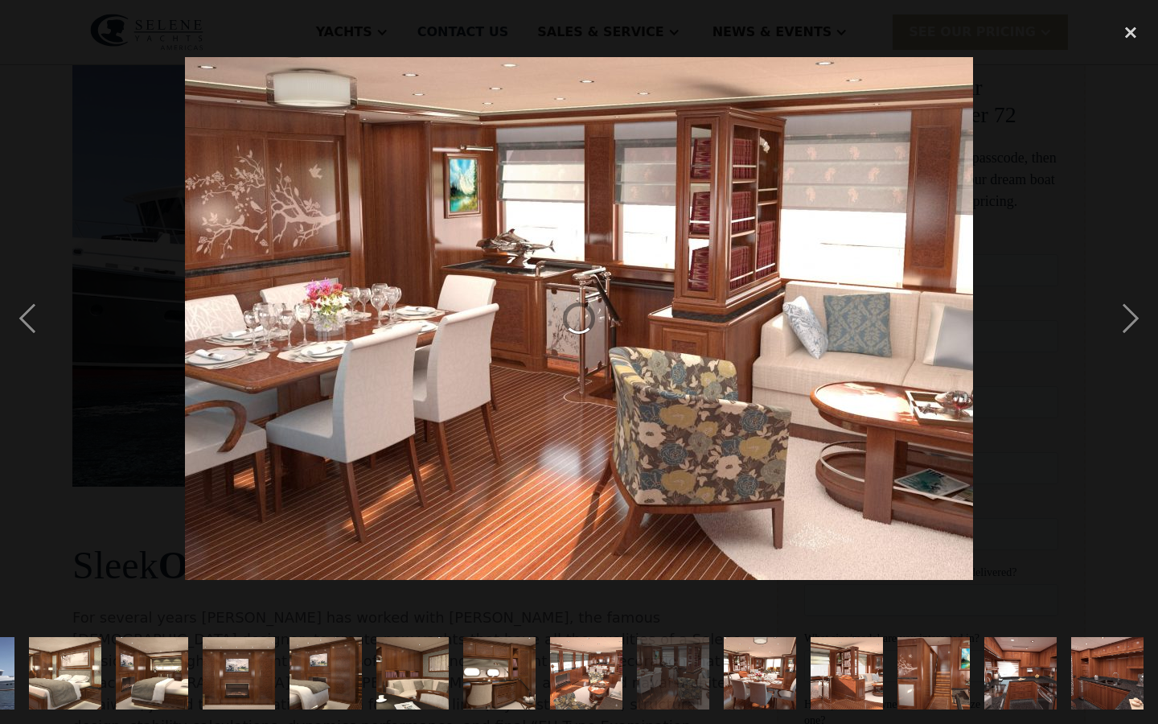
click at [623, 676] on div "show item 15 of 21" at bounding box center [586, 672] width 87 height 101
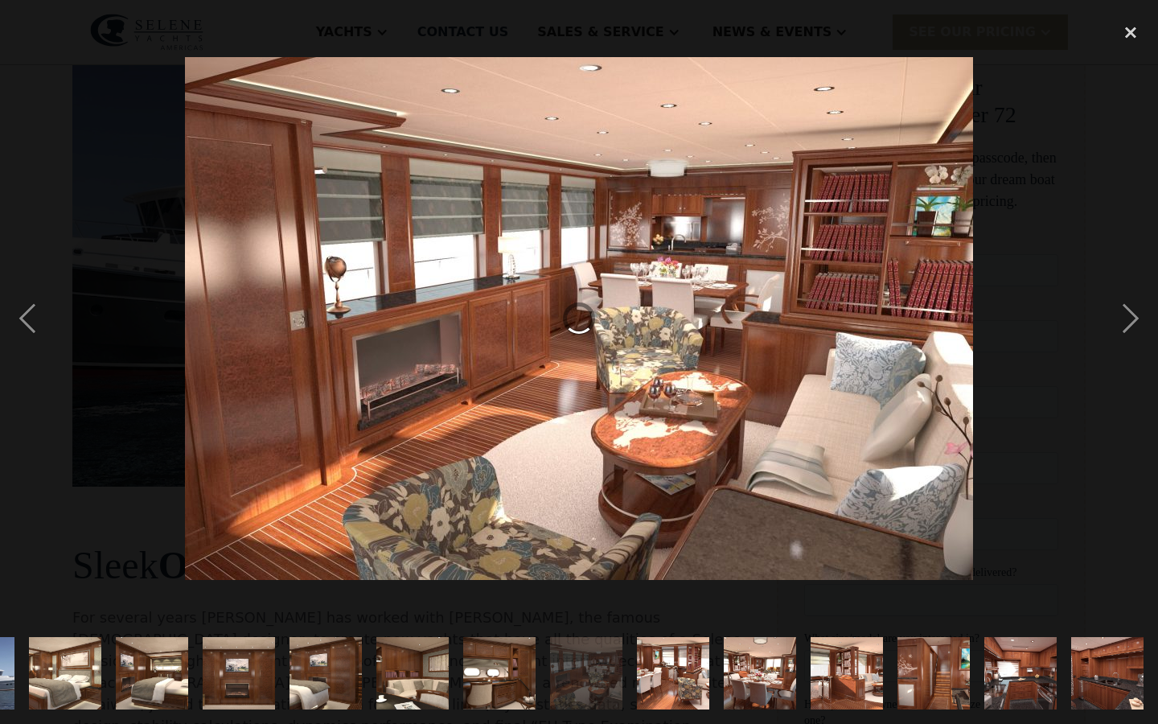
click at [526, 667] on img "show item 14 of 21" at bounding box center [499, 673] width 109 height 72
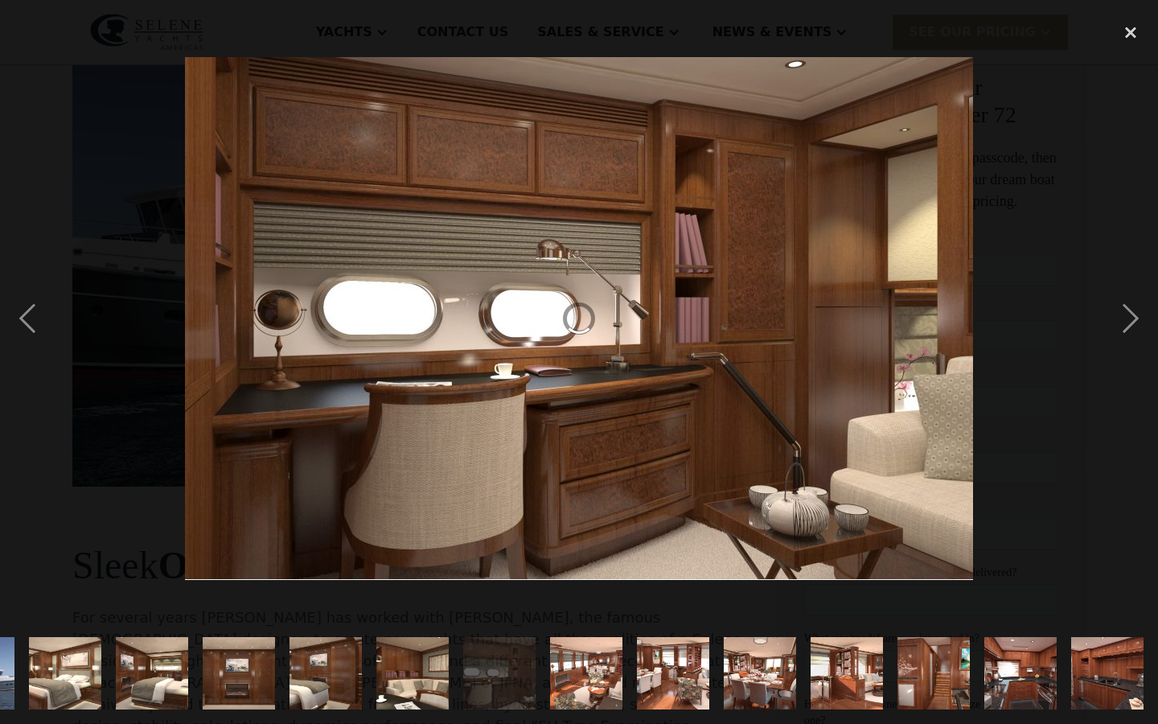
click at [419, 643] on img "show item 13 of 21" at bounding box center [412, 673] width 109 height 72
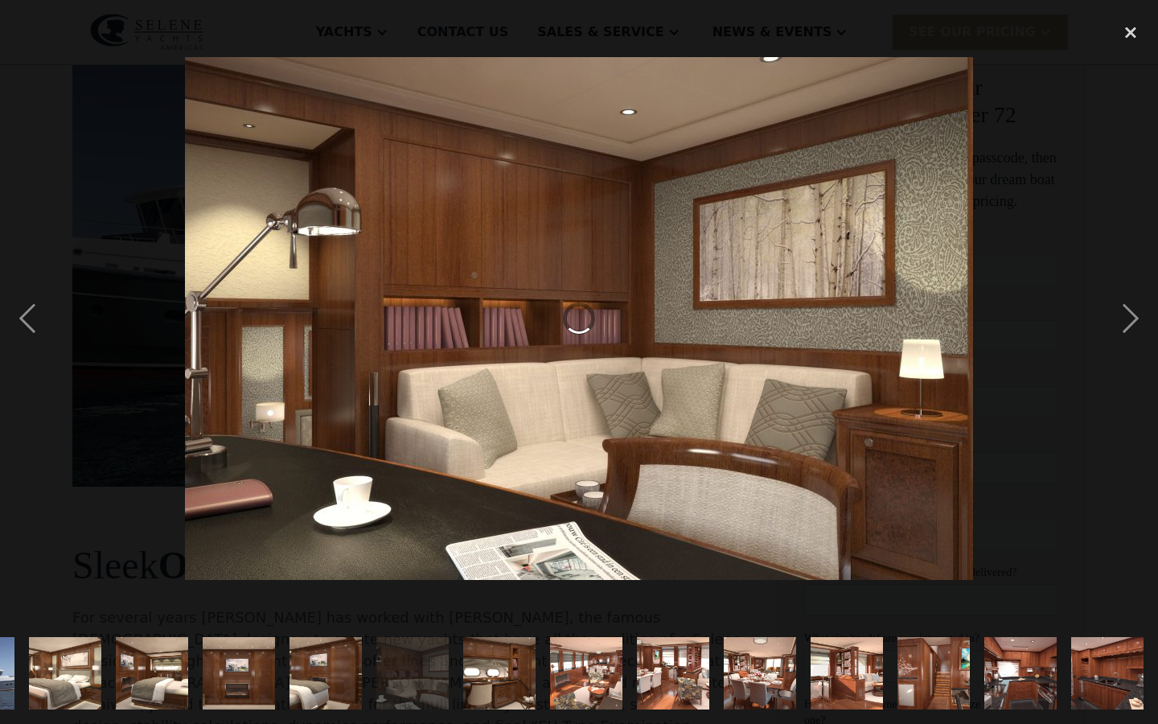
click at [371, 655] on div "show item 13 of 21" at bounding box center [412, 672] width 87 height 101
click at [350, 654] on img "show item 12 of 21" at bounding box center [325, 673] width 109 height 72
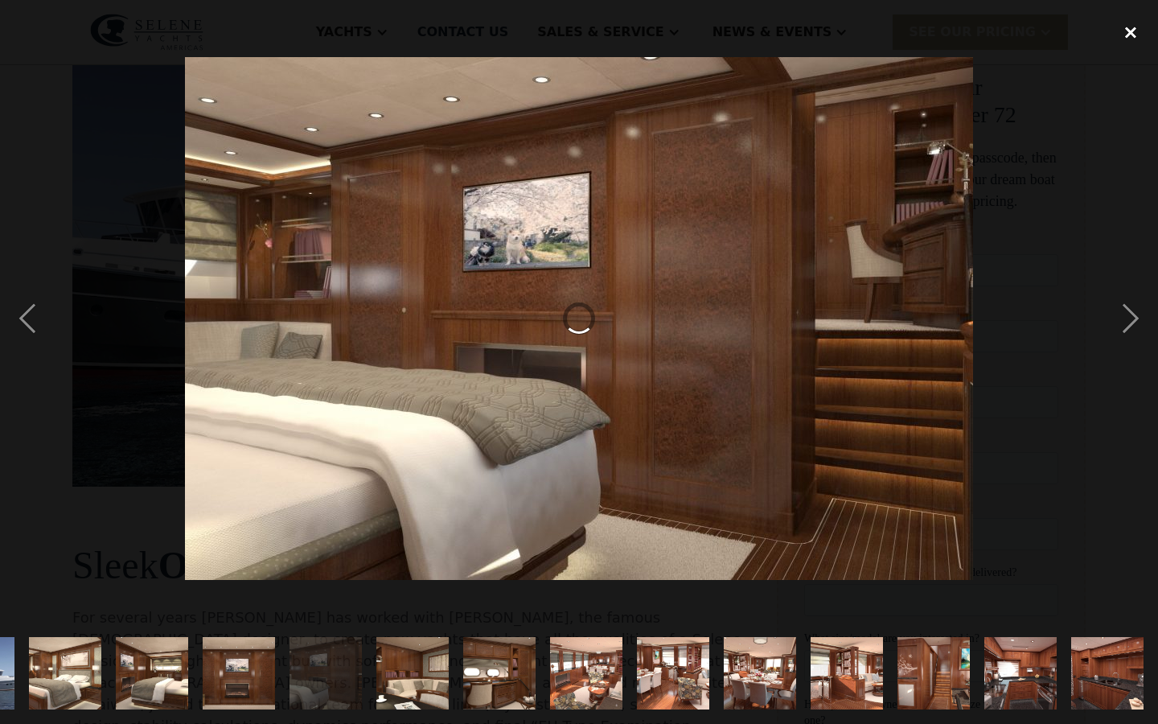
click at [1119, 24] on div "close lightbox" at bounding box center [1130, 31] width 55 height 35
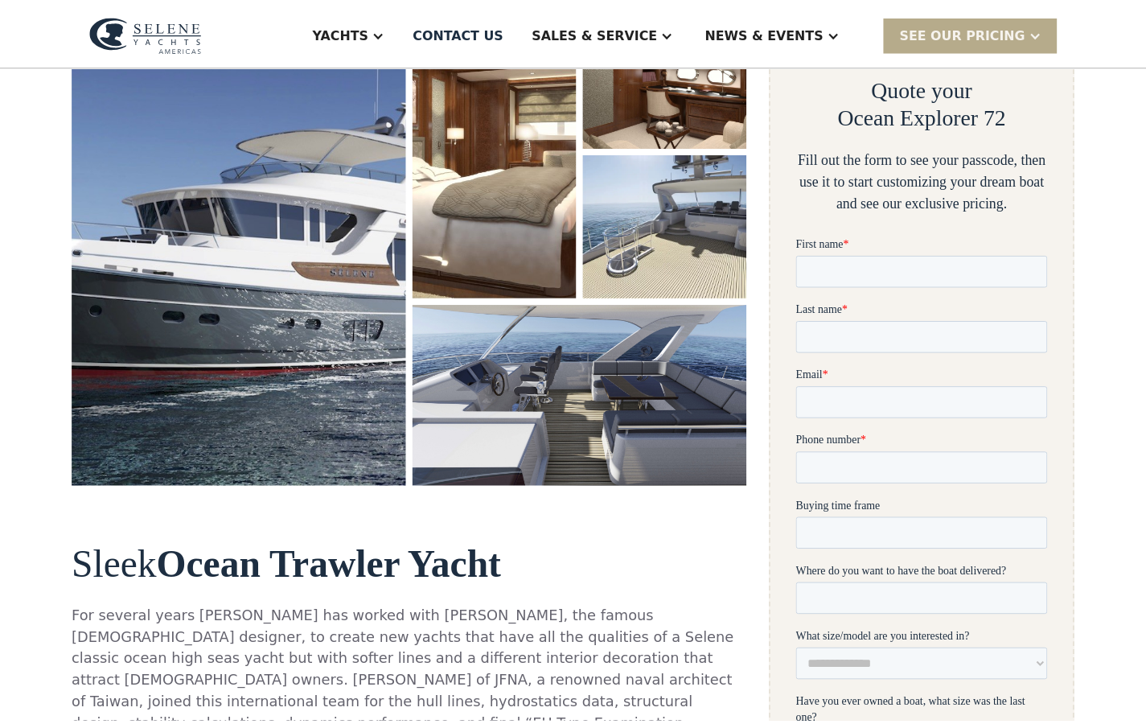
scroll to position [0, 0]
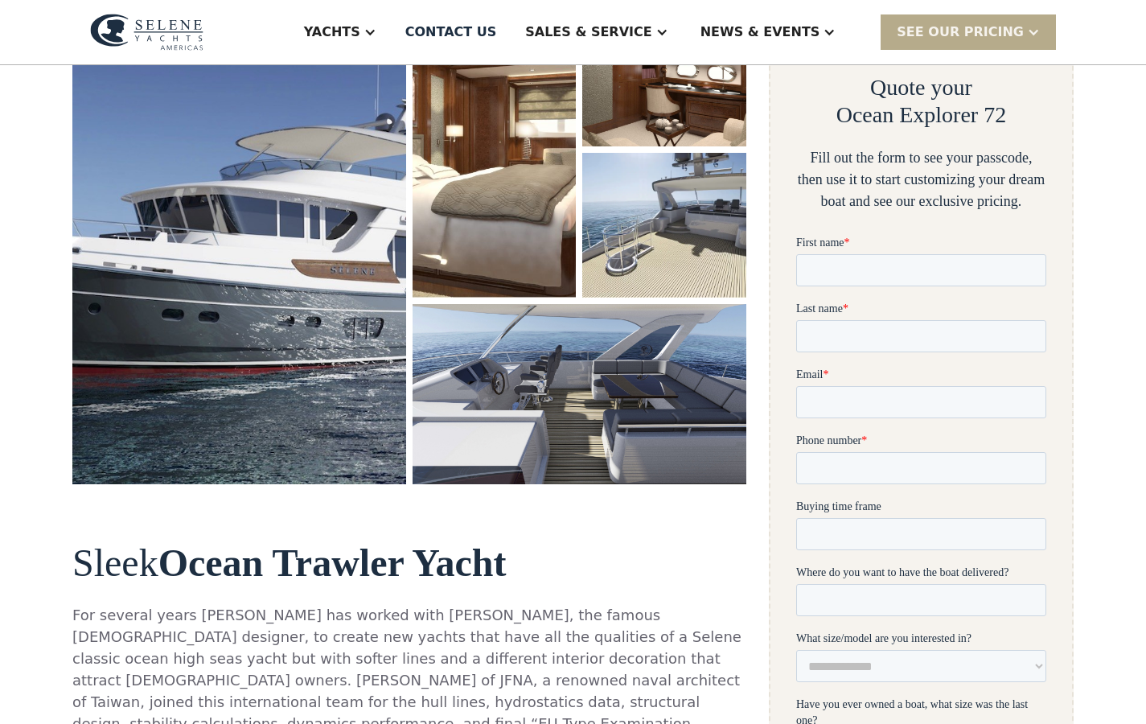
click at [1131, 34] on div "Yachts Ocean Explorer Ocean Explorer 60 Ocean Explorer 72 Ocean Explorer 78 Cla…" at bounding box center [573, 32] width 1146 height 65
